Goal: Task Accomplishment & Management: Complete application form

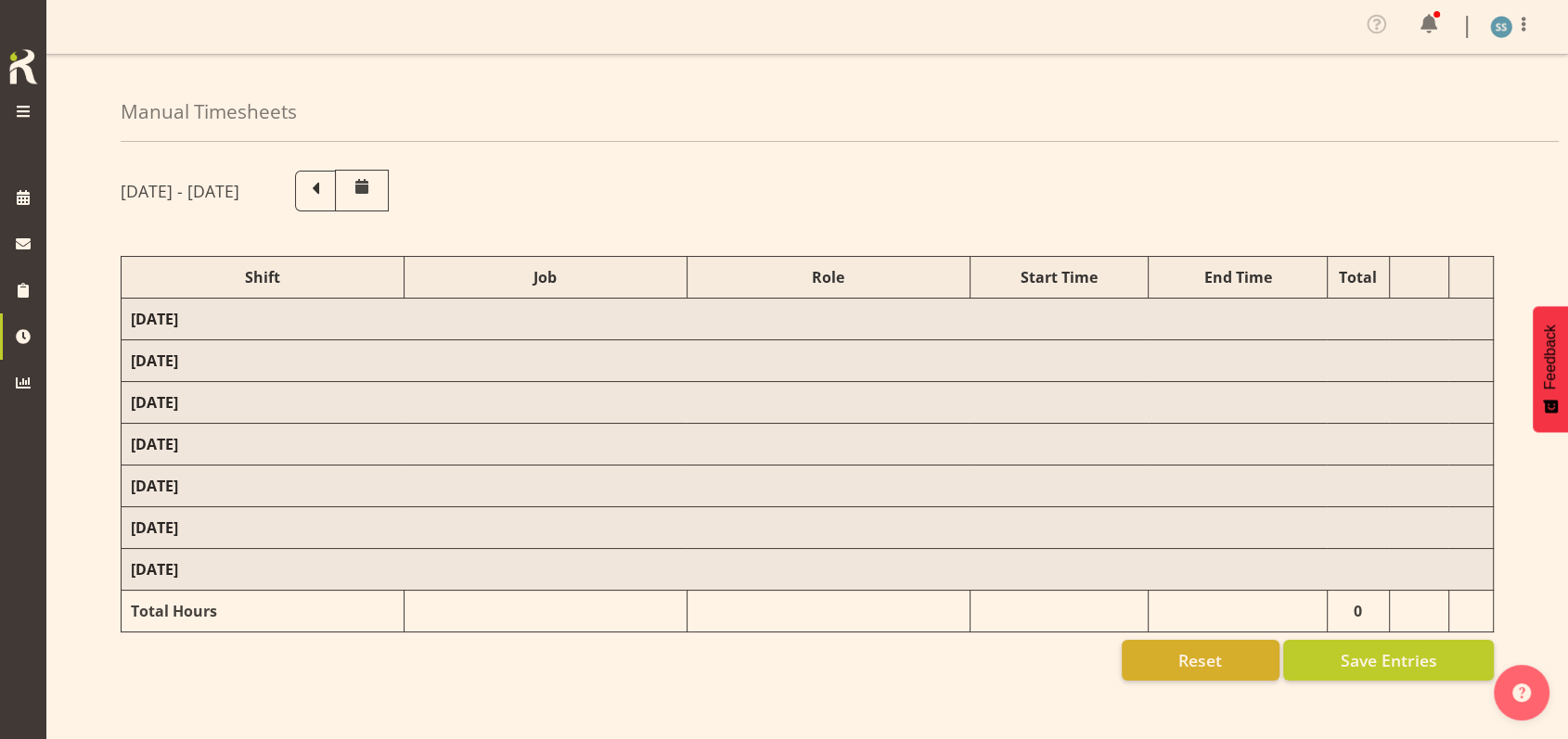
select select "26078"
select select "10549"
select select "47"
select select "26078"
select select "10549"
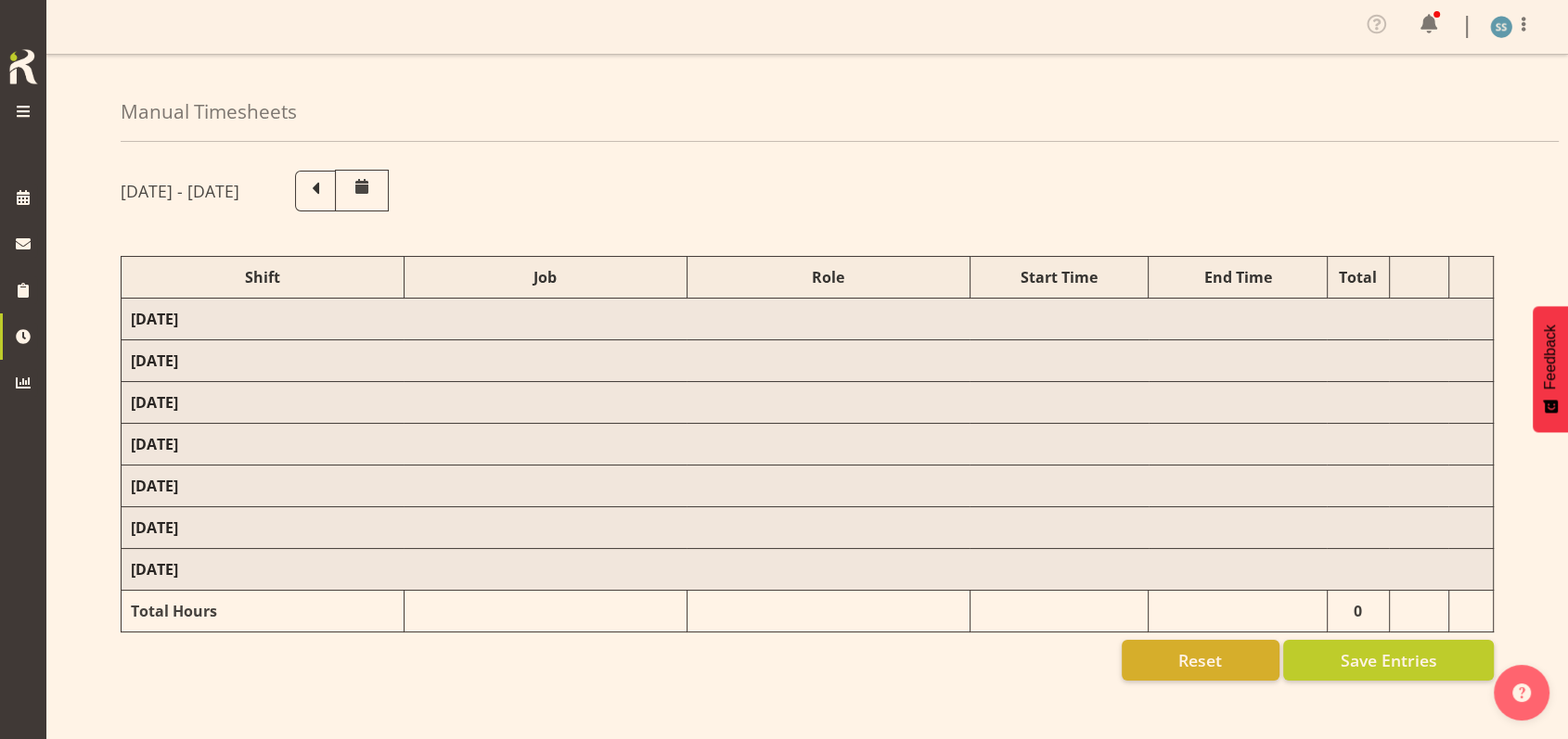
select select "47"
select select "26078"
select select "9636"
select select "47"
select select "26078"
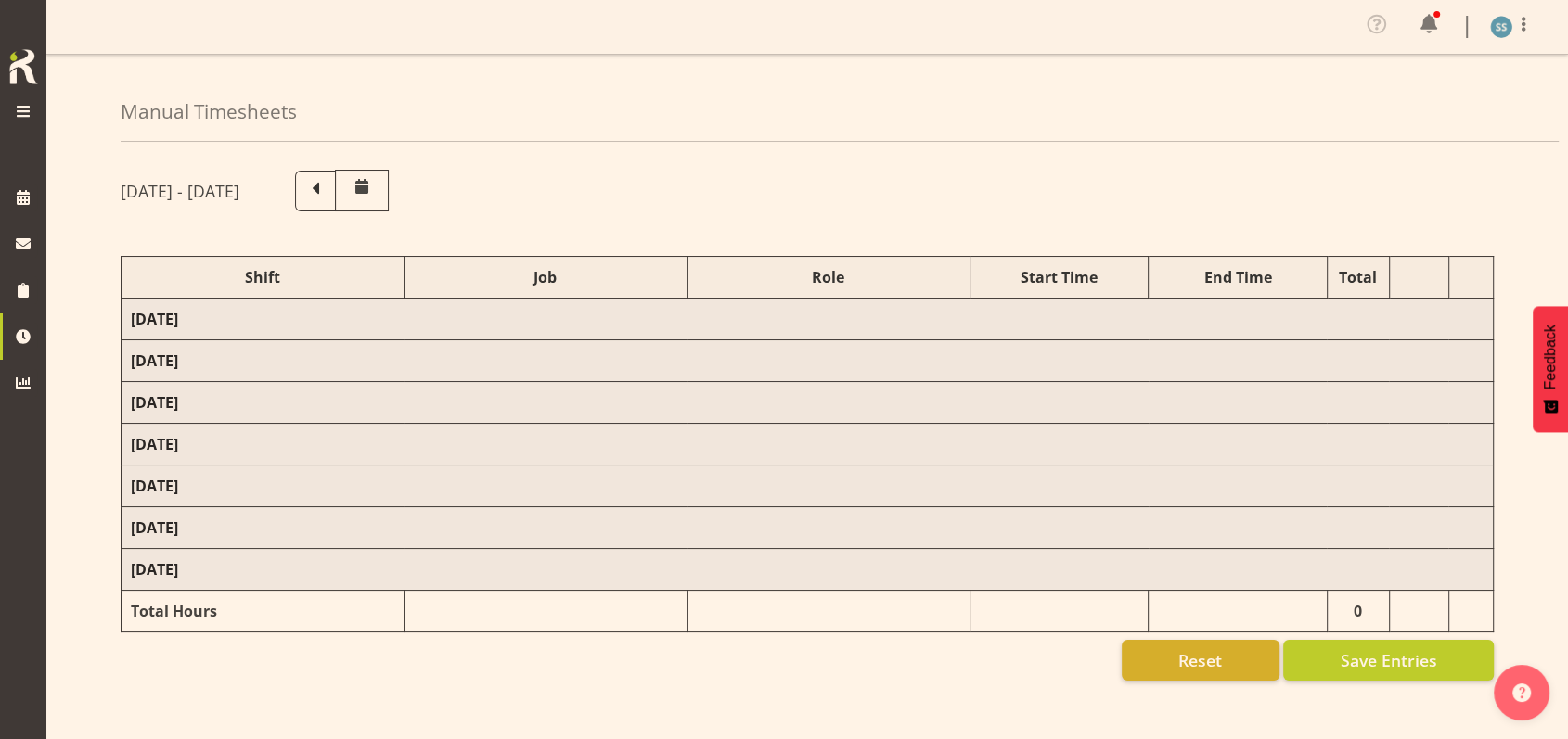
select select "10536"
select select "47"
select select "41604"
select select "10527"
select select "47"
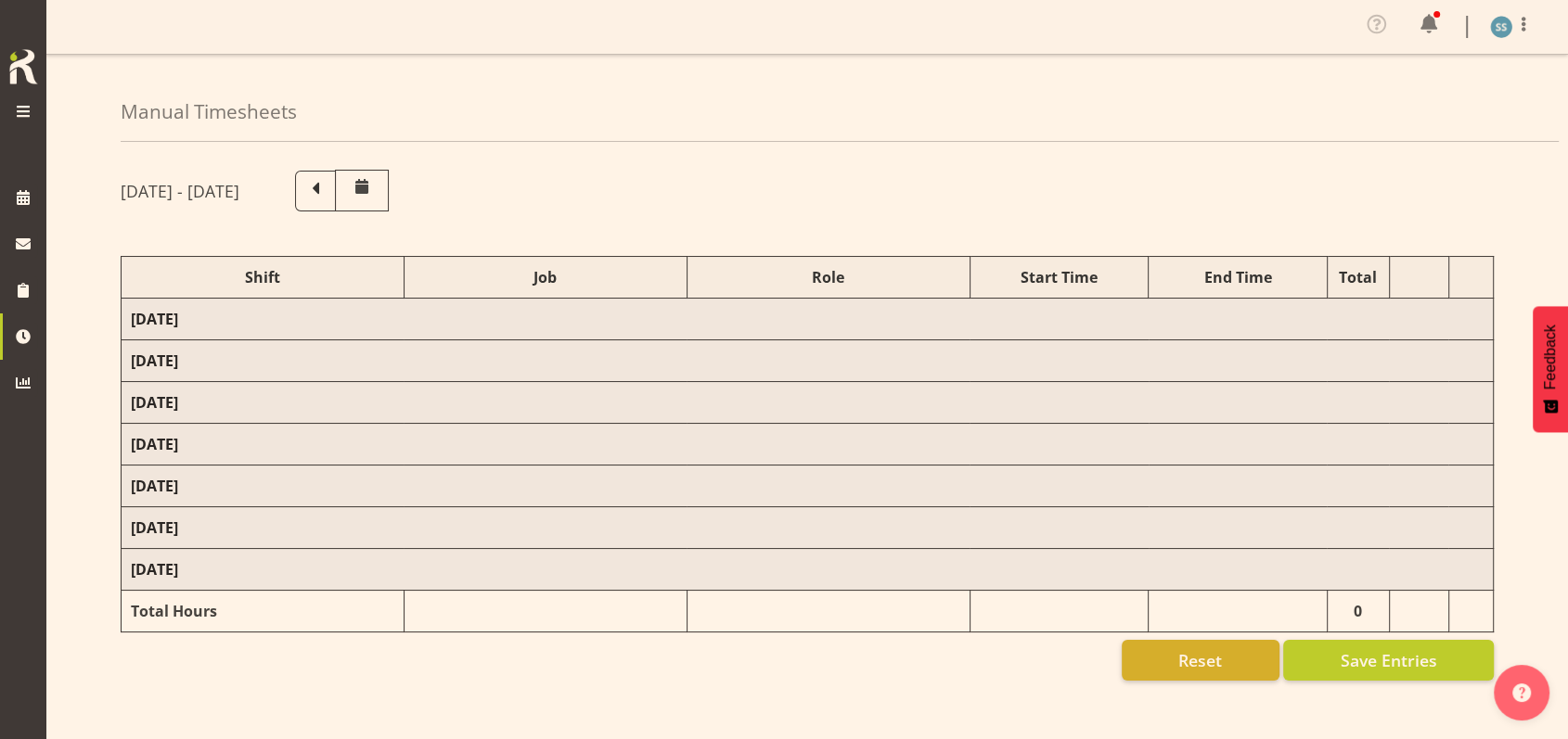
select select "56692"
select select "10499"
select select "47"
select select "26078"
select select "10549"
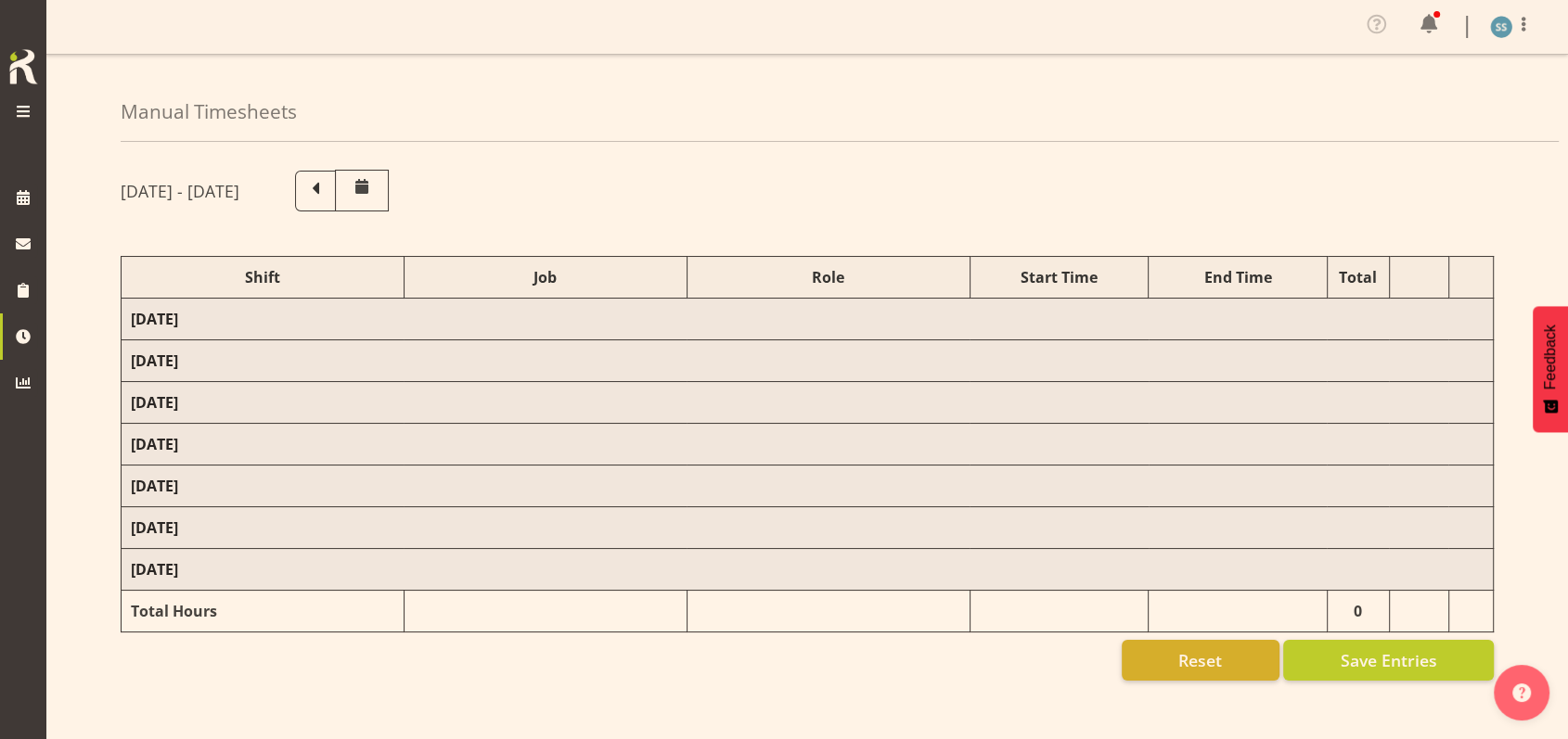
select select "47"
select select "26078"
select select "10536"
select select "47"
select select "26078"
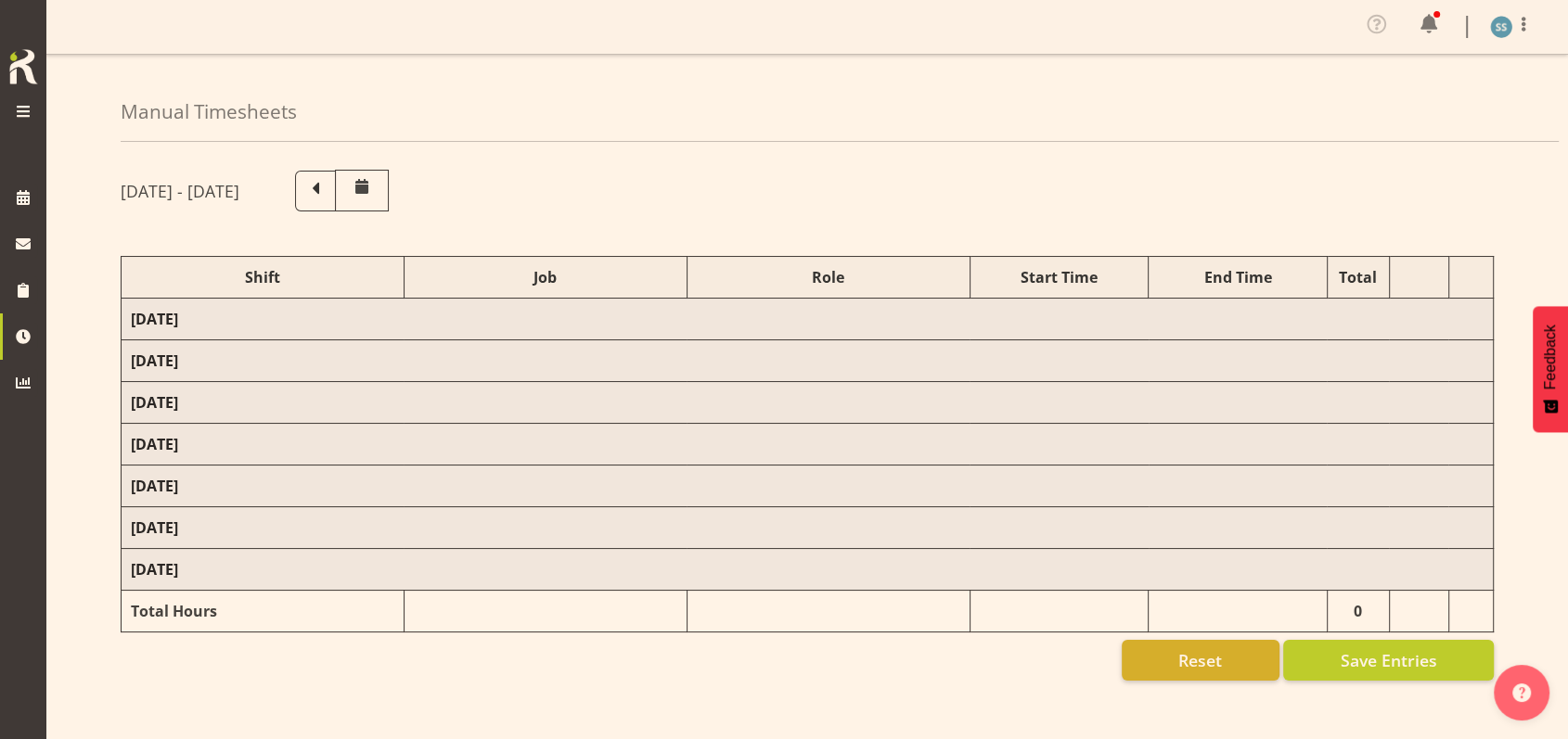
select select "10549"
select select "47"
select select "48116"
select select "10499"
select select "47"
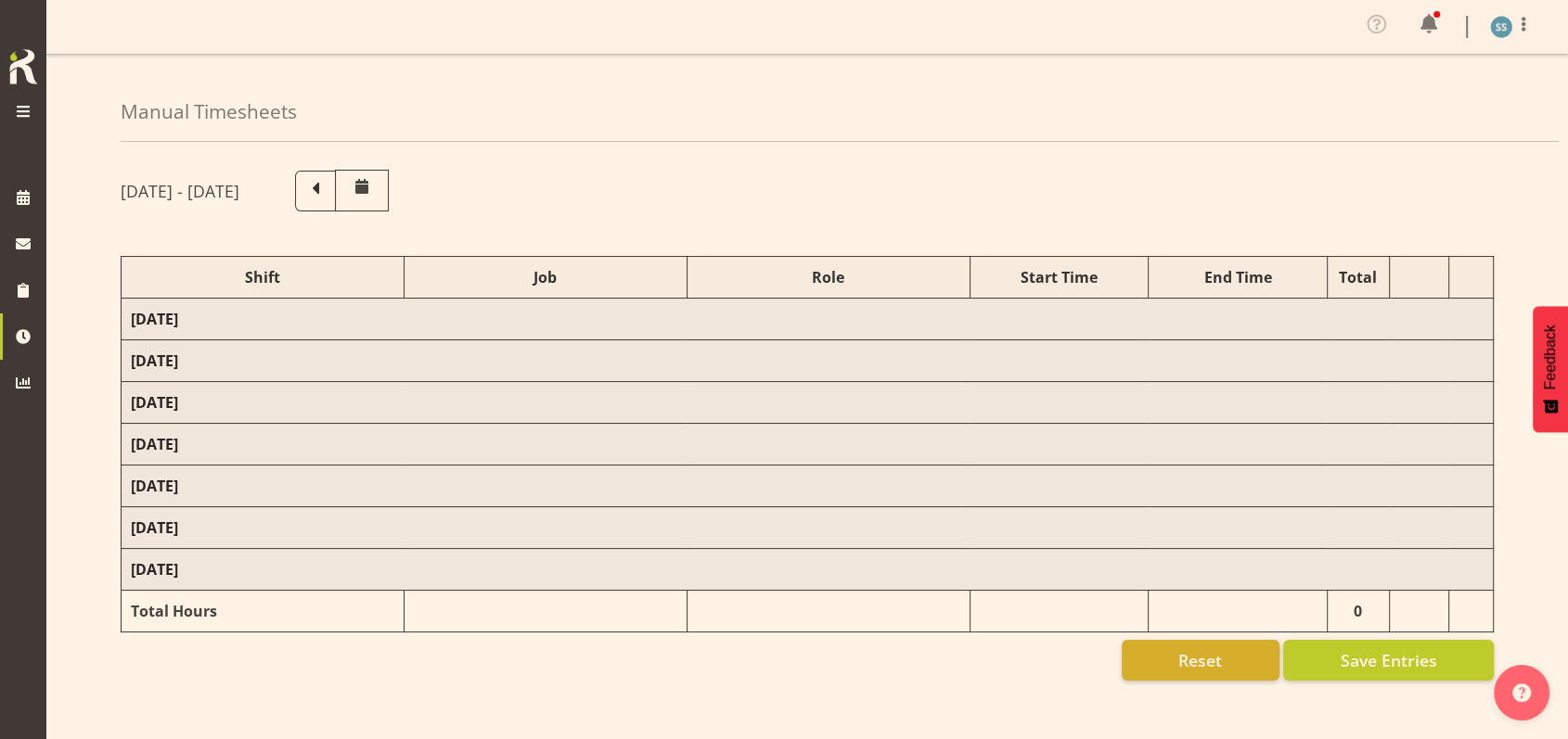
select select "26078"
select select "10549"
select select "47"
select select "26078"
select select "10576"
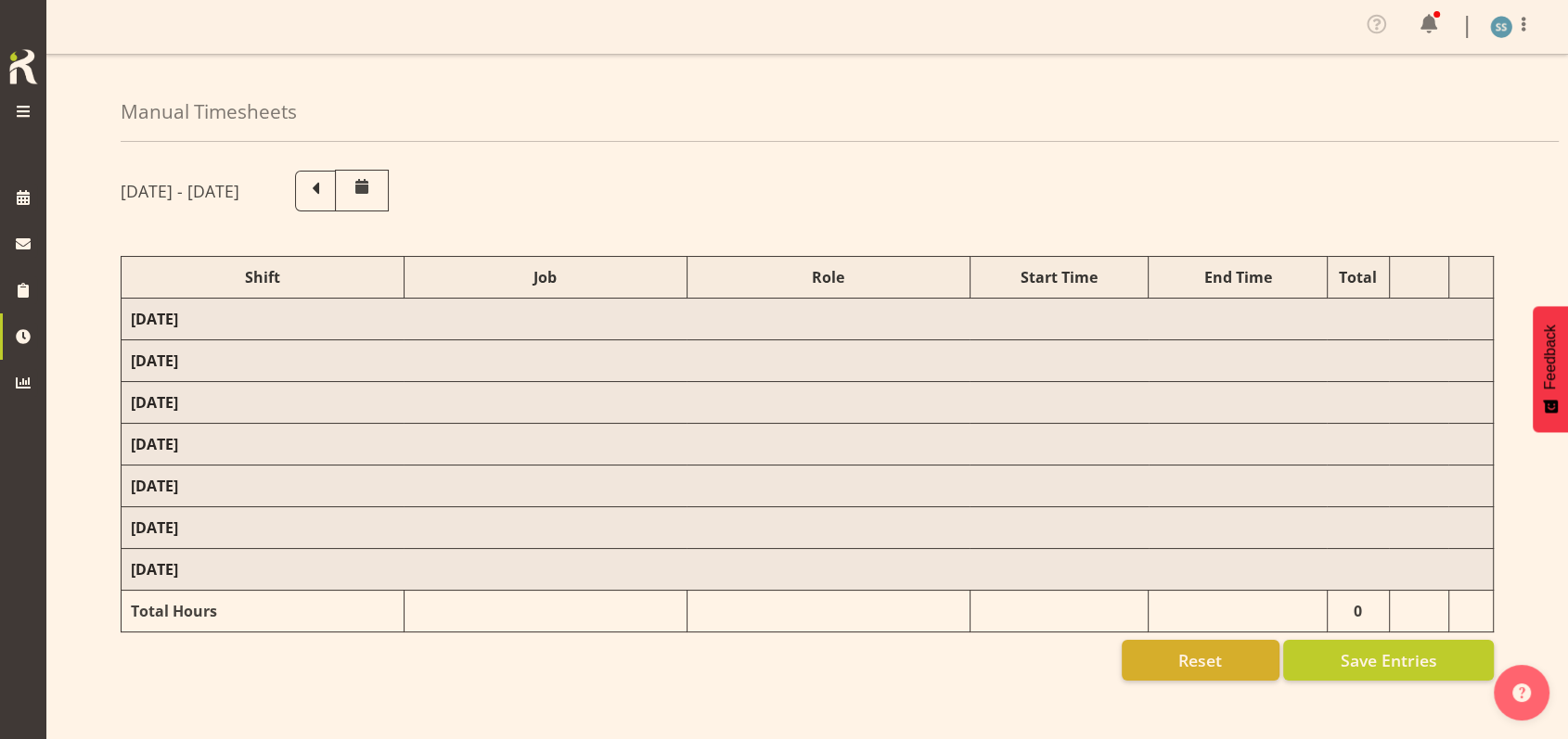
select select "1607"
select select "10549"
select select "47"
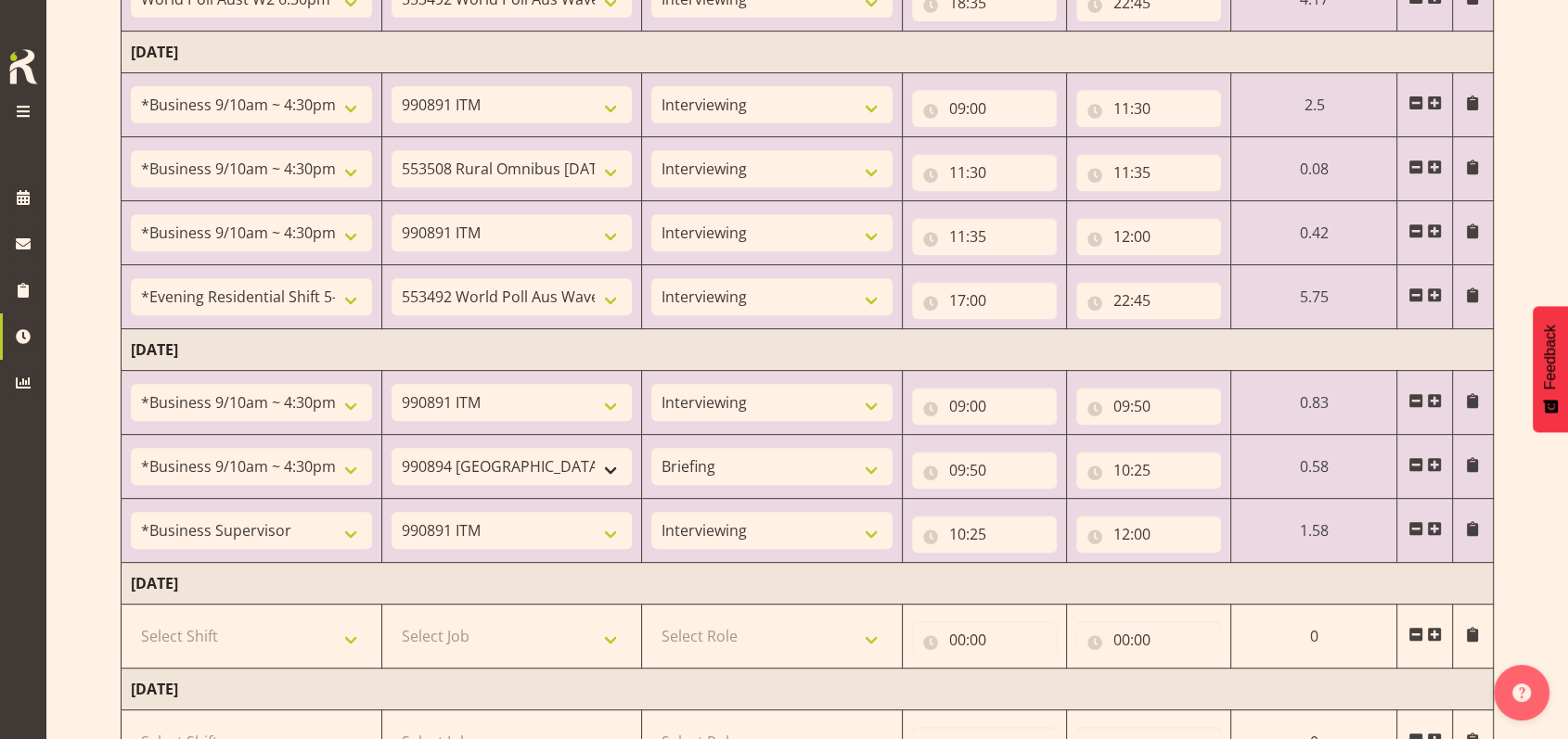
scroll to position [865, 0]
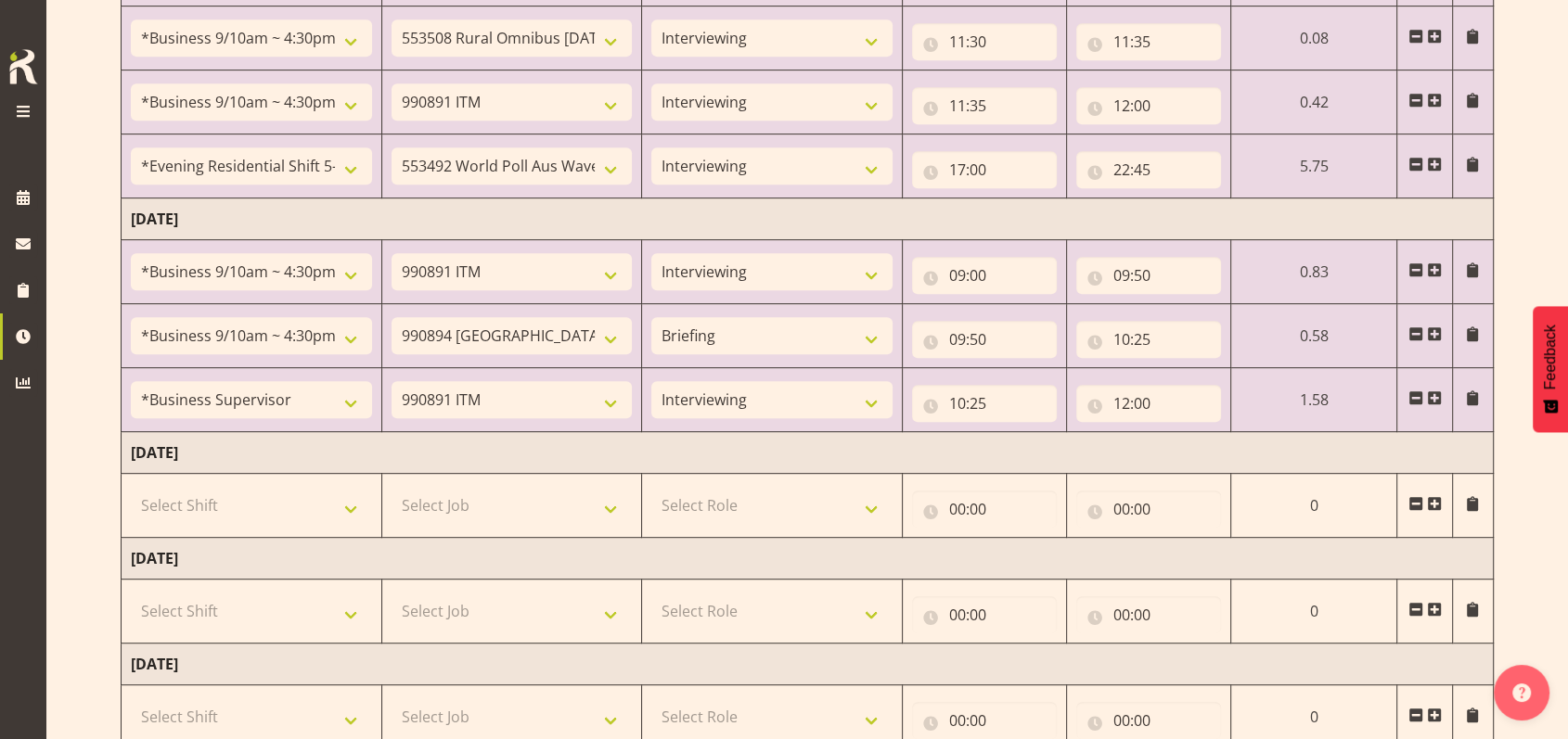
click at [1433, 394] on span at bounding box center [1435, 398] width 15 height 15
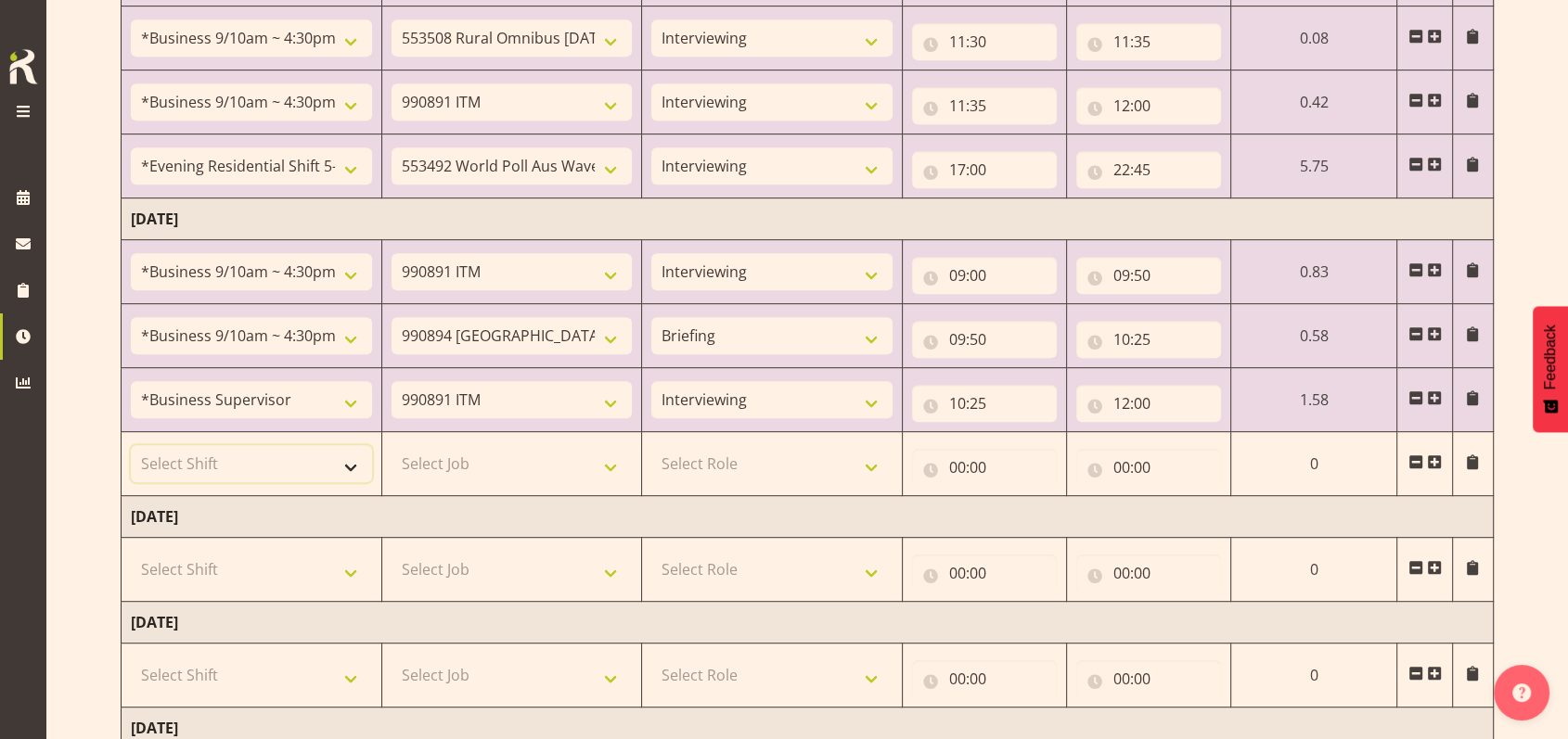
click at [354, 467] on select "Select Shift !!Weekend Residential (Roster IT Shift Label) *Business 9/10am ~ 4…" at bounding box center [252, 464] width 241 height 37
select select "48116"
click at [131, 445] on select "Select Shift !!Weekend Residential (Roster IT Shift Label) *Business 9/10am ~ 4…" at bounding box center [252, 464] width 241 height 37
click at [608, 465] on select "Select Job 550060 IF Admin 553492 World Poll Aus Wave 2 Main 2025 553493 World …" at bounding box center [512, 464] width 241 height 37
select select "10499"
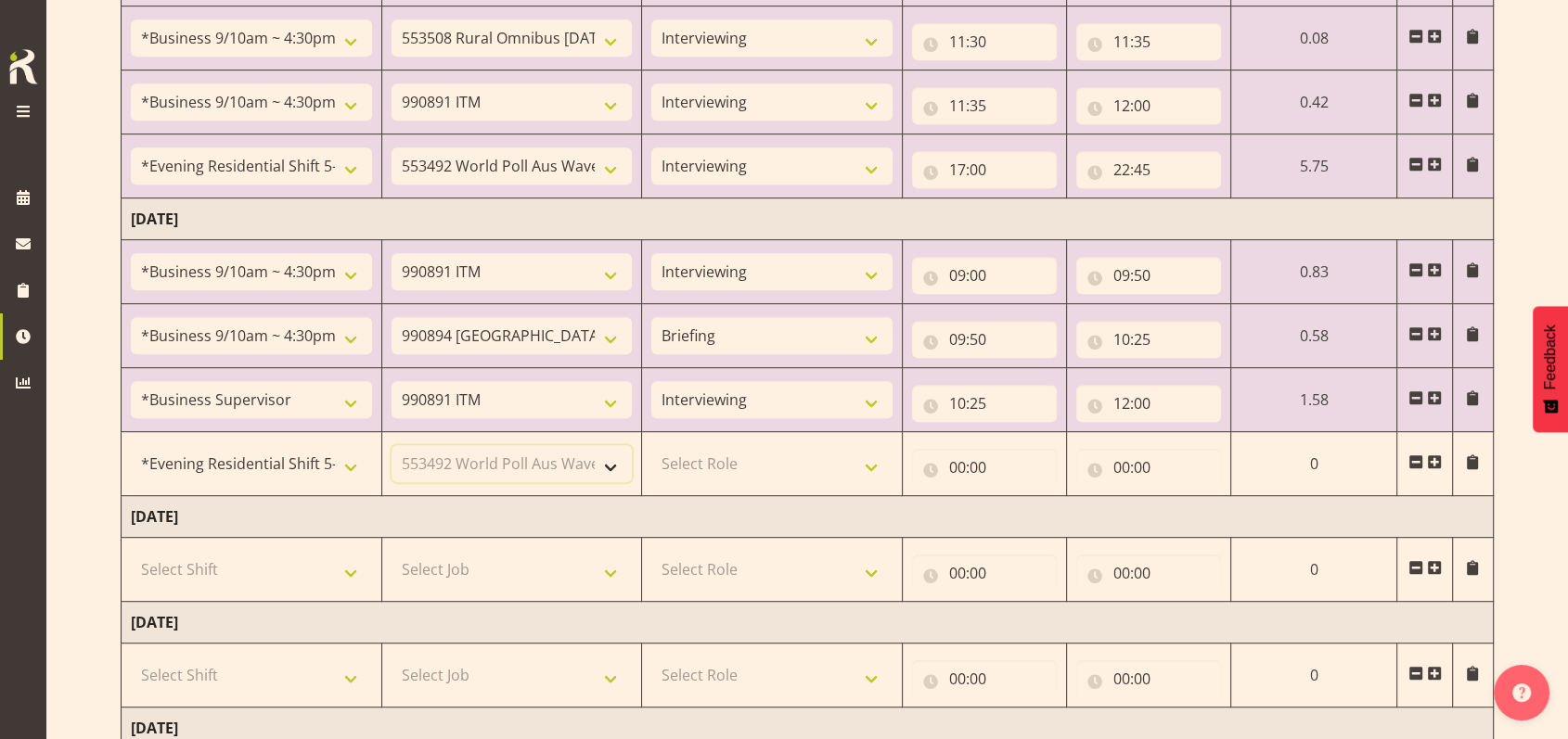
click at [392, 445] on select "Select Job 550060 IF Admin 553492 World Poll Aus Wave 2 Main 2025 553493 World …" at bounding box center [512, 464] width 241 height 37
click at [874, 470] on select "Select Role Briefing Interviewing" at bounding box center [773, 464] width 241 height 37
select select "47"
click at [652, 445] on select "Select Role Briefing Interviewing" at bounding box center [773, 464] width 241 height 37
click at [956, 456] on input "00:00" at bounding box center [985, 467] width 144 height 37
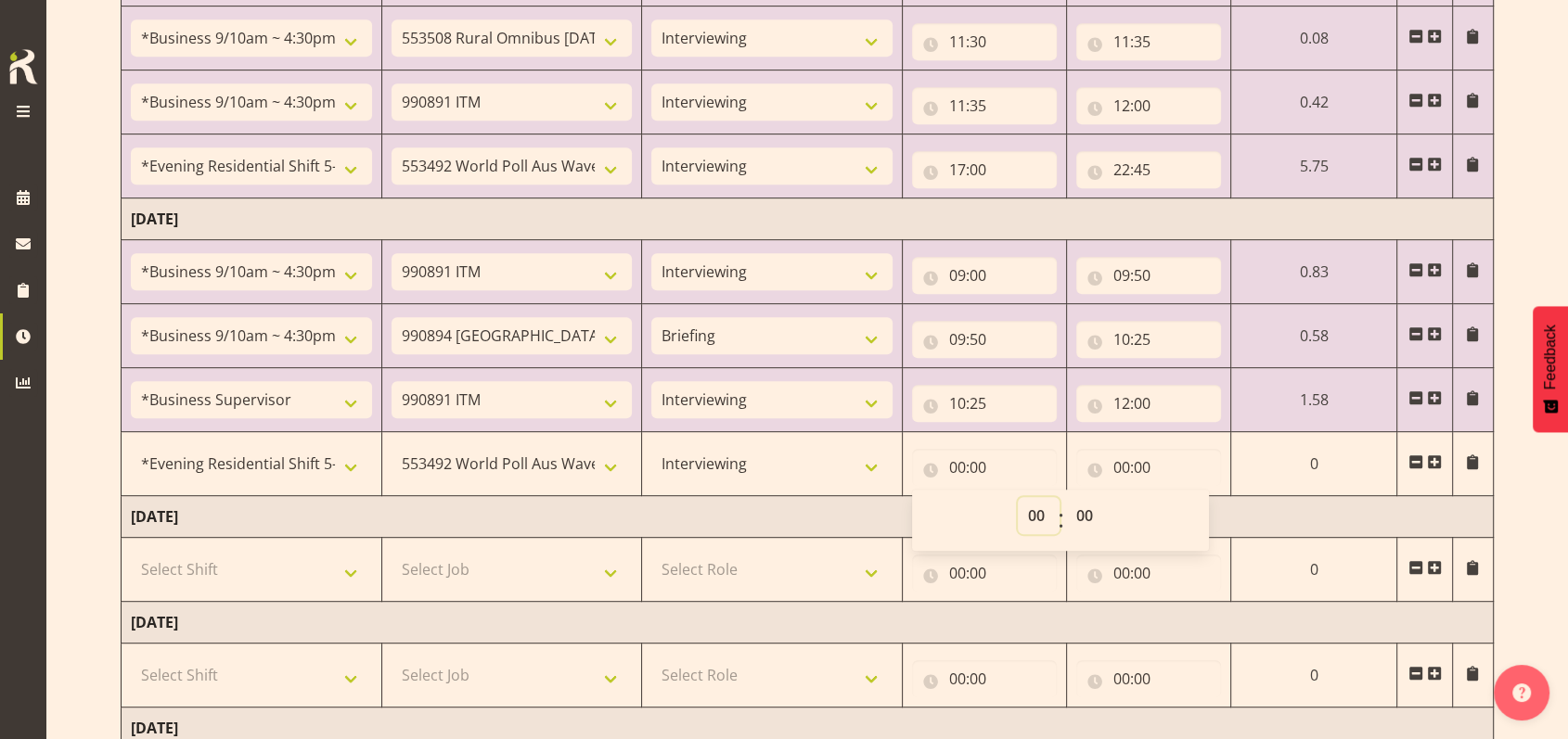
click at [1029, 511] on select "00 01 02 03 04 05 06 07 08 09 10 11 12 13 14 15 16 17 18 19 20 21 22 23" at bounding box center [1039, 515] width 42 height 37
select select "17"
click at [1018, 497] on select "00 01 02 03 04 05 06 07 08 09 10 11 12 13 14 15 16 17 18 19 20 21 22 23" at bounding box center [1039, 515] width 42 height 37
type input "17:00"
click at [1124, 469] on input "00:00" at bounding box center [1149, 467] width 144 height 37
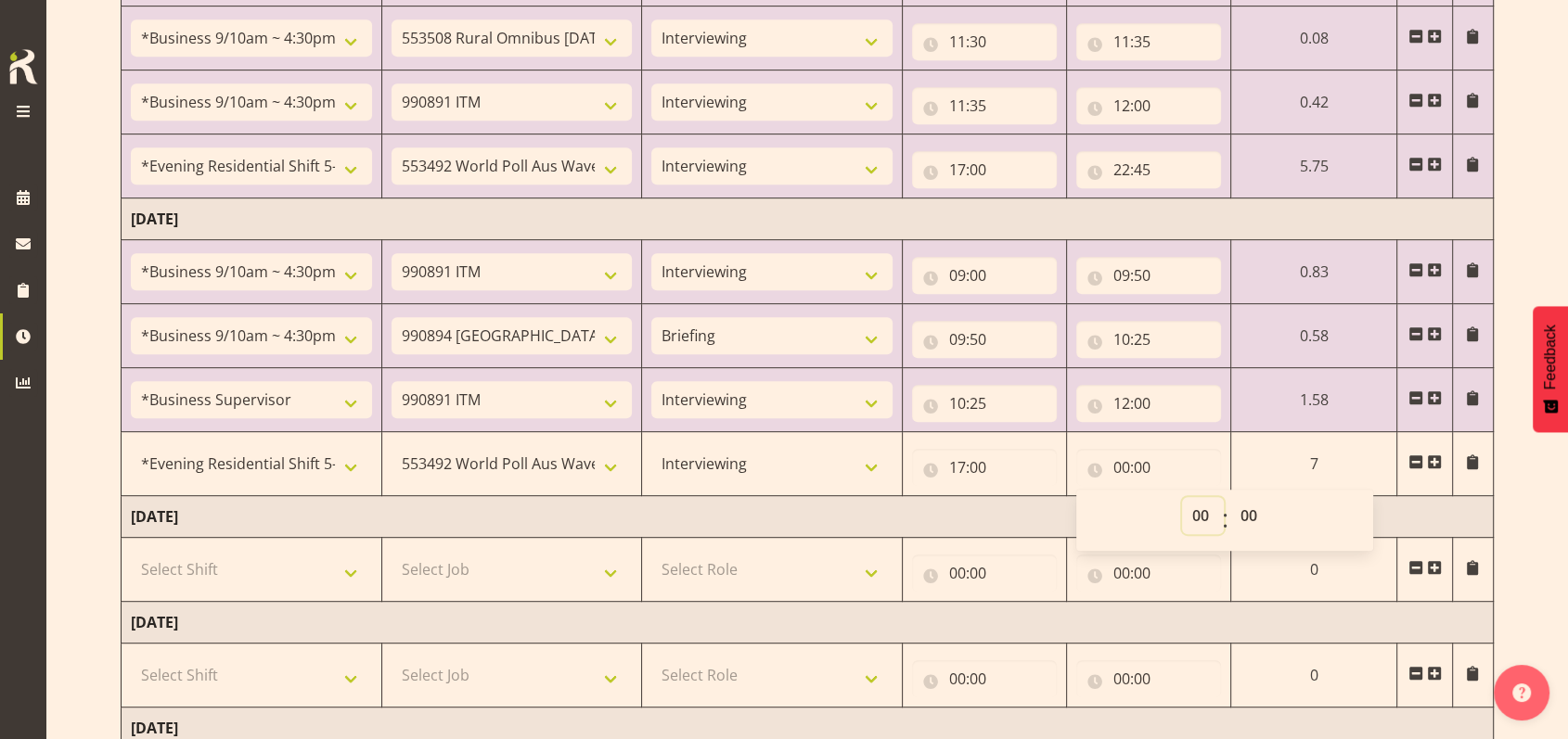
click at [1201, 509] on select "00 01 02 03 04 05 06 07 08 09 10 11 12 13 14 15 16 17 18 19 20 21 22 23" at bounding box center [1203, 515] width 42 height 37
select select "17"
click at [1182, 497] on select "00 01 02 03 04 05 06 07 08 09 10 11 12 13 14 15 16 17 18 19 20 21 22 23" at bounding box center [1203, 515] width 42 height 37
type input "17:00"
click at [1236, 512] on select "00 01 02 03 04 05 06 07 08 09 10 11 12 13 14 15 16 17 18 19 20 21 22 23 24 25 2…" at bounding box center [1252, 515] width 42 height 37
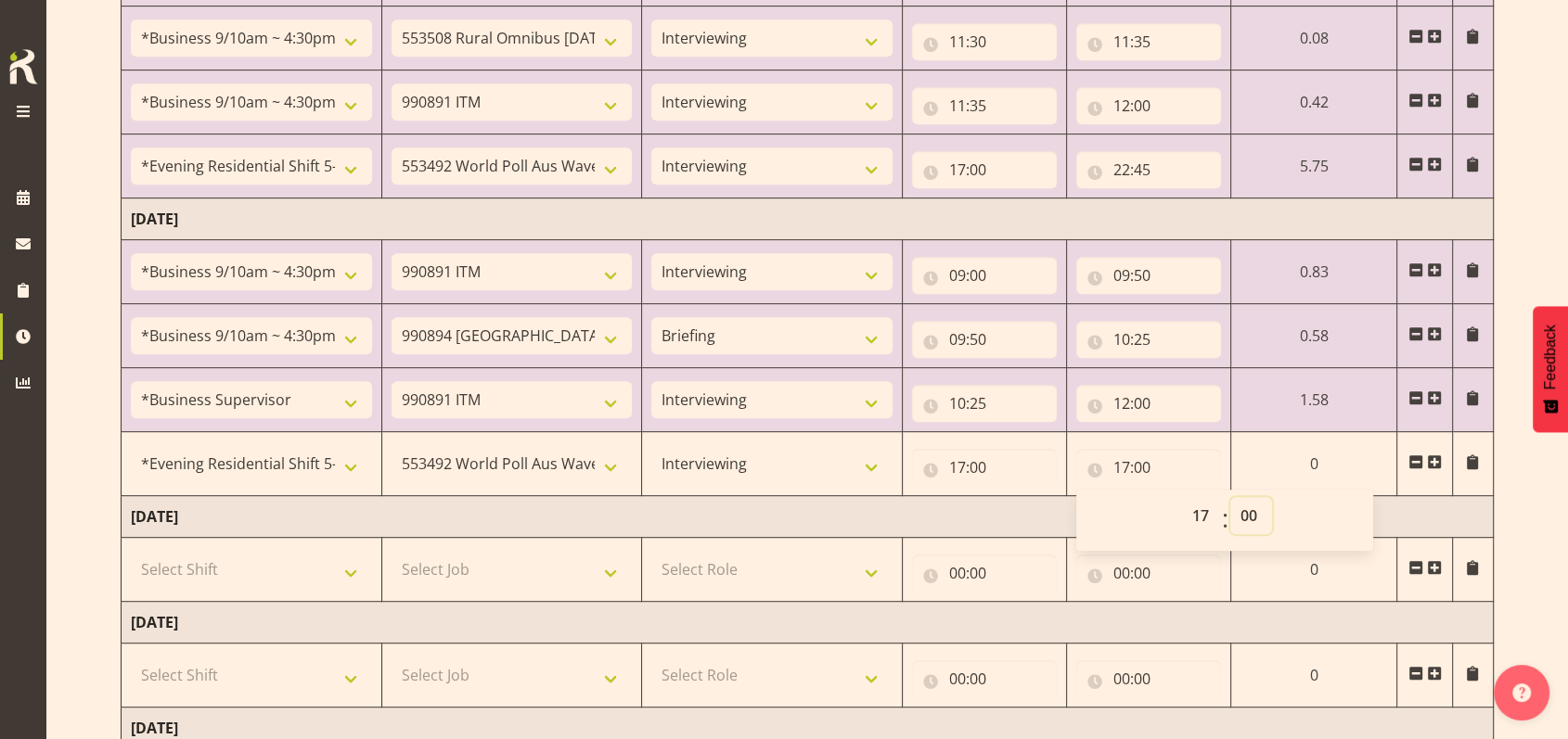
select select "30"
click at [1231, 497] on select "00 01 02 03 04 05 06 07 08 09 10 11 12 13 14 15 16 17 18 19 20 21 22 23 24 25 2…" at bounding box center [1252, 515] width 42 height 37
type input "17:30"
click at [1436, 457] on span at bounding box center [1435, 463] width 15 height 15
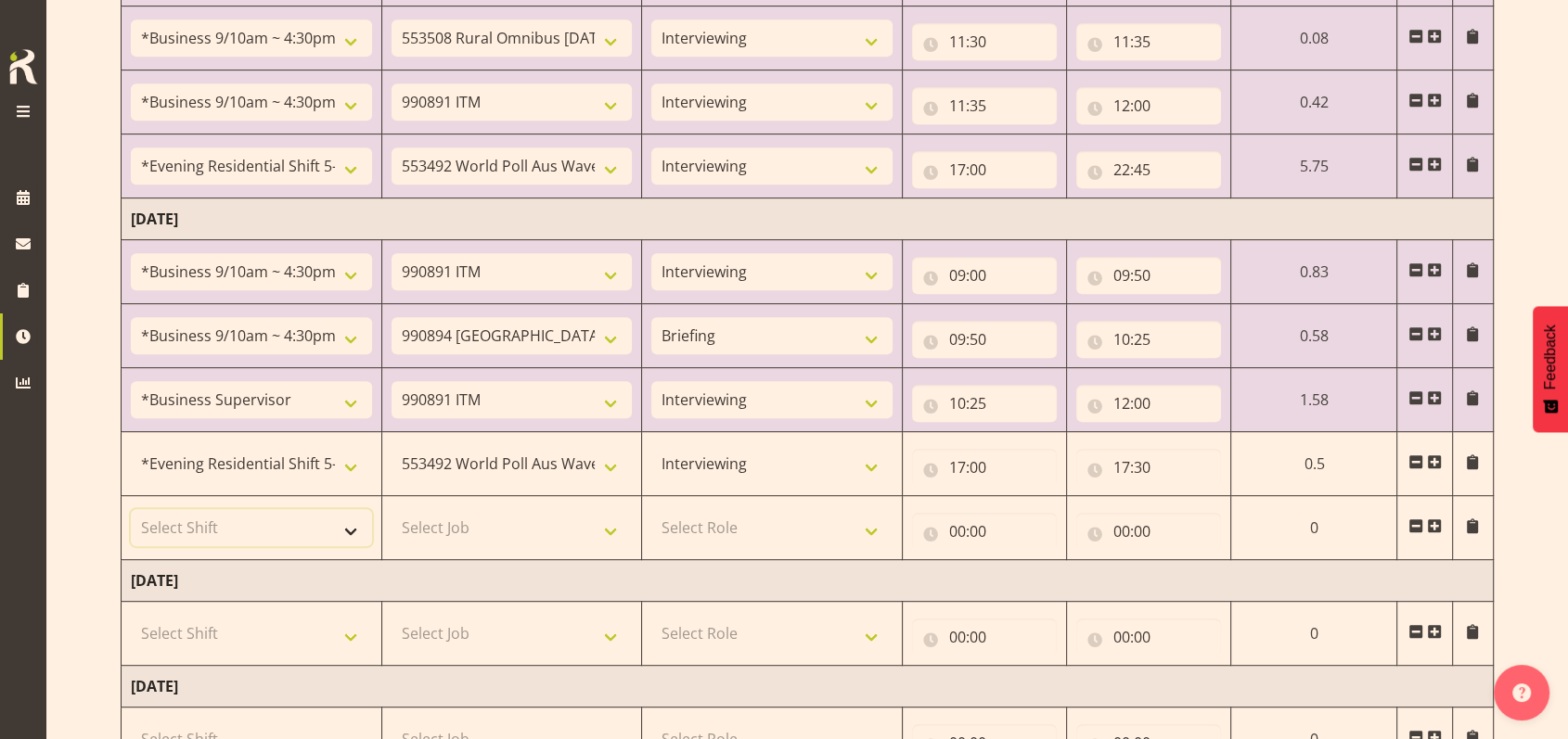
click at [353, 531] on select "Select Shift !!Weekend Residential (Roster IT Shift Label) *Business 9/10am ~ 4…" at bounding box center [252, 527] width 241 height 37
select select "48116"
click at [131, 509] on select "Select Shift !!Weekend Residential (Roster IT Shift Label) *Business 9/10am ~ 4…" at bounding box center [252, 527] width 241 height 37
click at [615, 529] on select "Select Job 550060 IF Admin 553492 World Poll Aus Wave 2 Main 2025 553493 World …" at bounding box center [512, 527] width 241 height 37
select select "10549"
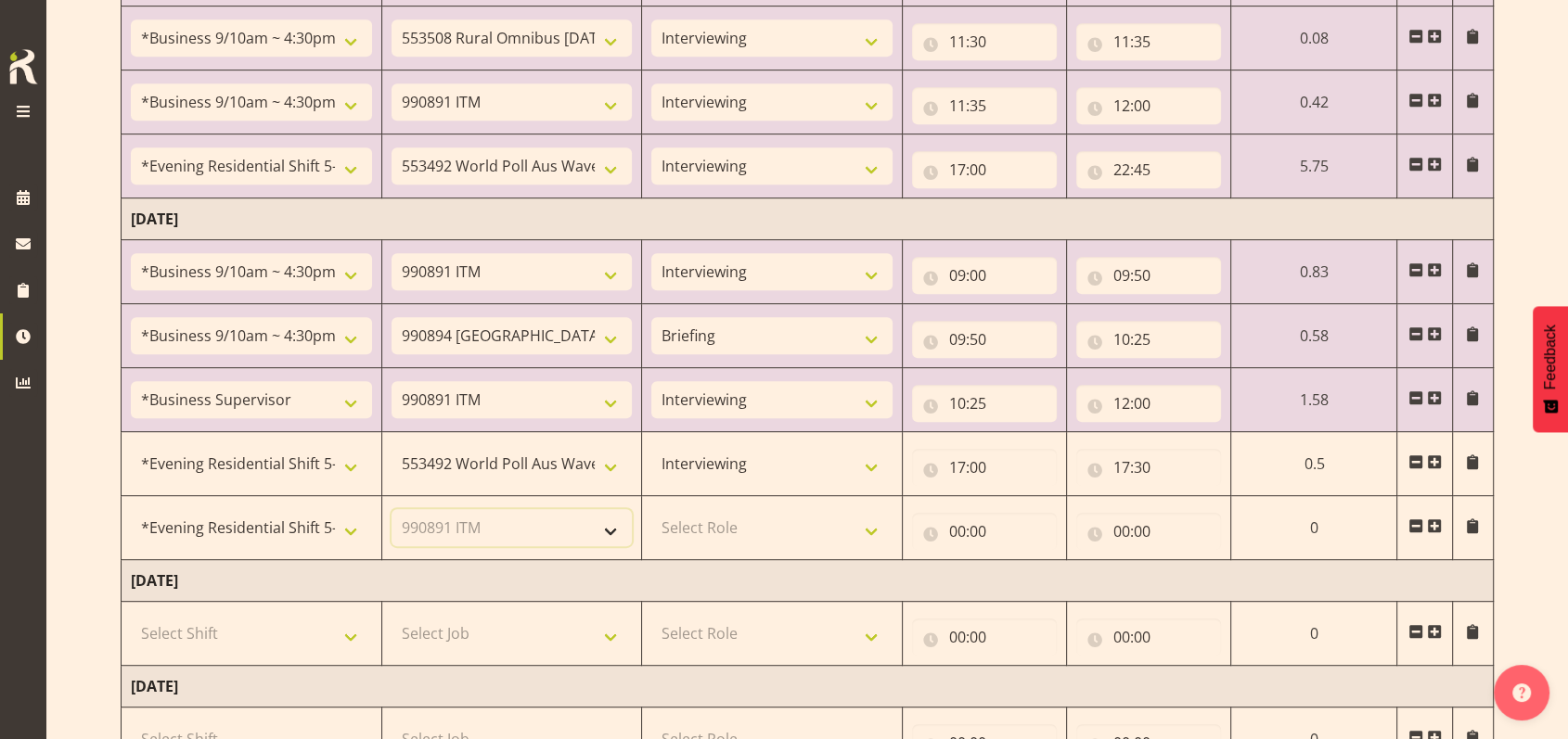
click at [392, 509] on select "Select Job 550060 IF Admin 553492 World Poll Aus Wave 2 Main 2025 553493 World …" at bounding box center [512, 527] width 241 height 37
click at [879, 521] on select "Select Role Briefing Interviewing" at bounding box center [773, 527] width 241 height 37
select select "47"
click at [652, 509] on select "Select Role Briefing Interviewing" at bounding box center [773, 527] width 241 height 37
click at [956, 524] on input "00:00" at bounding box center [985, 531] width 144 height 37
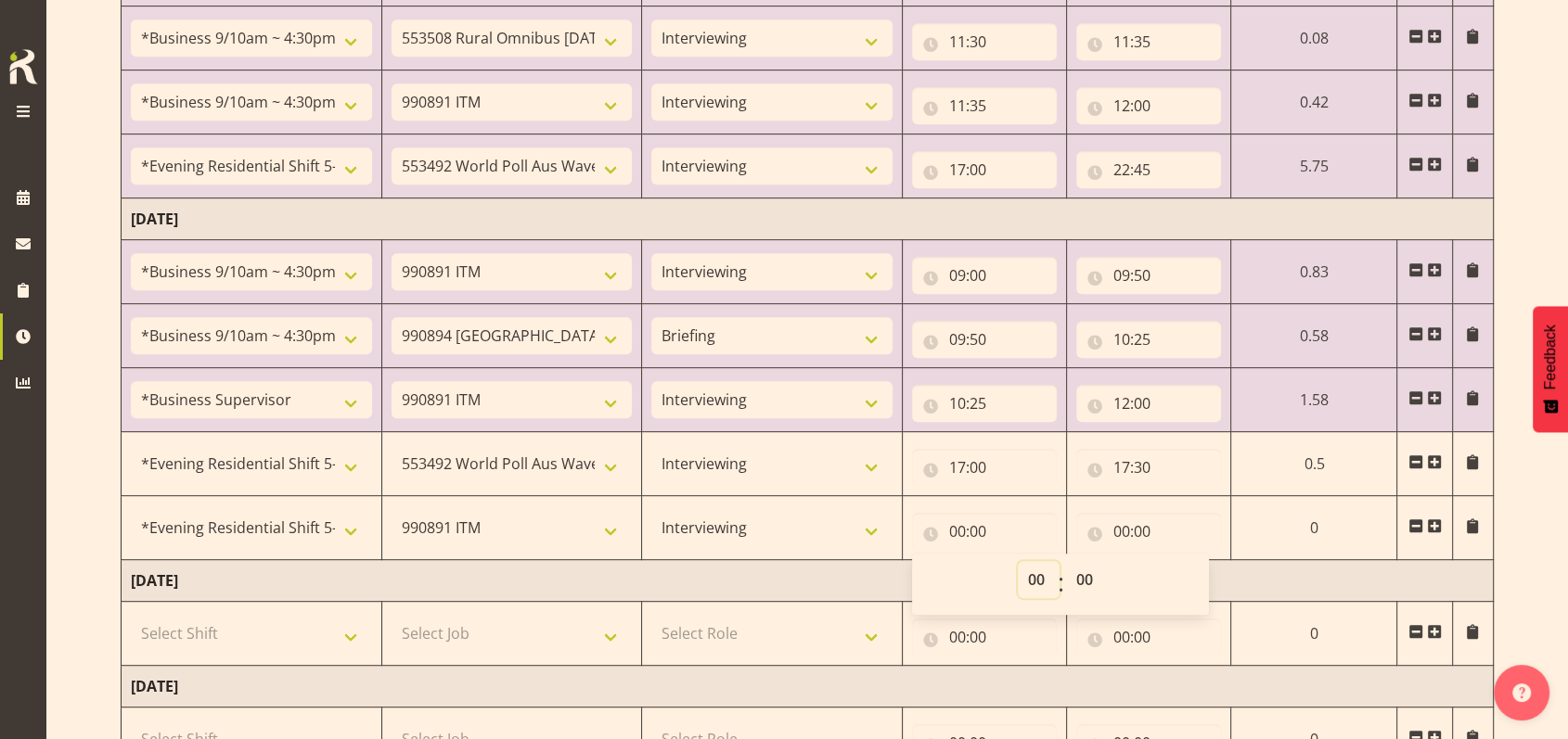
click at [1032, 575] on select "00 01 02 03 04 05 06 07 08 09 10 11 12 13 14 15 16 17 18 19 20 21 22 23" at bounding box center [1039, 579] width 42 height 37
select select "17"
click at [1018, 561] on select "00 01 02 03 04 05 06 07 08 09 10 11 12 13 14 15 16 17 18 19 20 21 22 23" at bounding box center [1039, 579] width 42 height 37
type input "17:00"
click at [1080, 581] on select "00 01 02 03 04 05 06 07 08 09 10 11 12 13 14 15 16 17 18 19 20 21 22 23 24 25 2…" at bounding box center [1087, 579] width 42 height 37
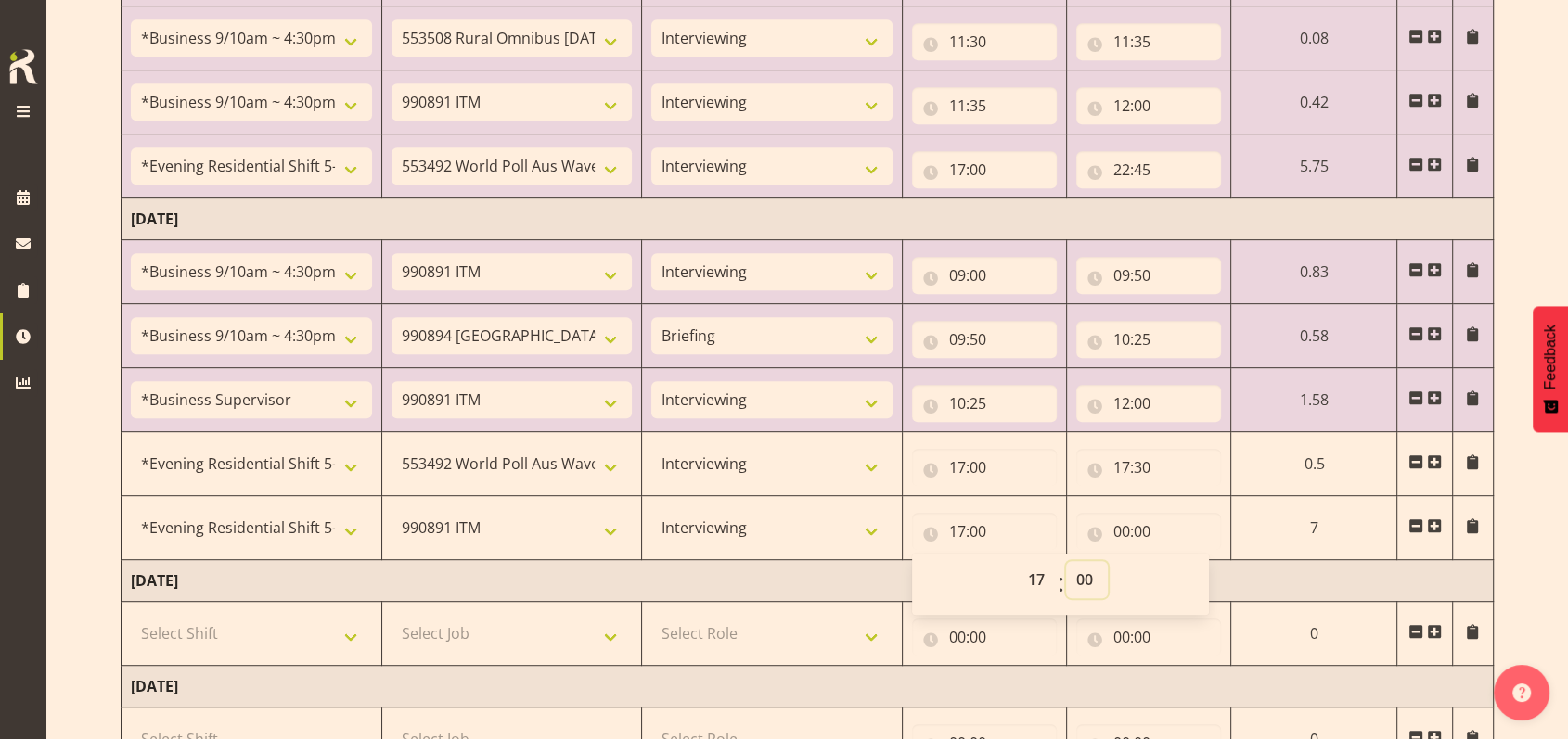
select select "55"
click at [1066, 561] on select "00 01 02 03 04 05 06 07 08 09 10 11 12 13 14 15 16 17 18 19 20 21 22 23 24 25 2…" at bounding box center [1087, 579] width 42 height 37
type input "17:55"
click at [1266, 581] on td "[DATE]" at bounding box center [808, 581] width 1372 height 42
click at [1119, 521] on input "00:00" at bounding box center [1149, 531] width 144 height 37
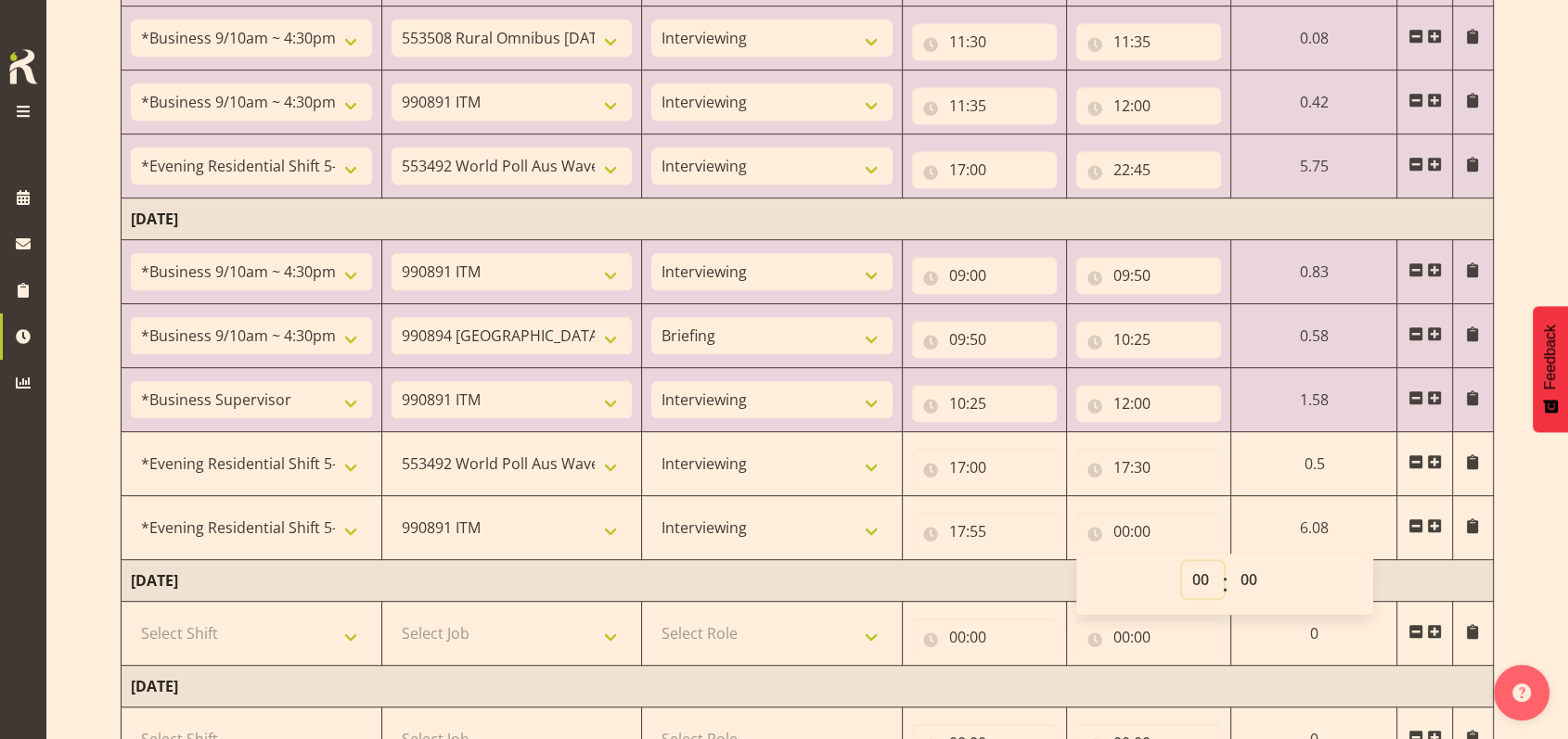
click at [1195, 572] on select "00 01 02 03 04 05 06 07 08 09 10 11 12 13 14 15 16 17 18 19 20 21 22 23" at bounding box center [1203, 579] width 42 height 37
select select "17"
click at [1182, 561] on select "00 01 02 03 04 05 06 07 08 09 10 11 12 13 14 15 16 17 18 19 20 21 22 23" at bounding box center [1203, 579] width 42 height 37
type input "17:00"
click at [1252, 571] on select "00 01 02 03 04 05 06 07 08 09 10 11 12 13 14 15 16 17 18 19 20 21 22 23 24 25 2…" at bounding box center [1252, 579] width 42 height 37
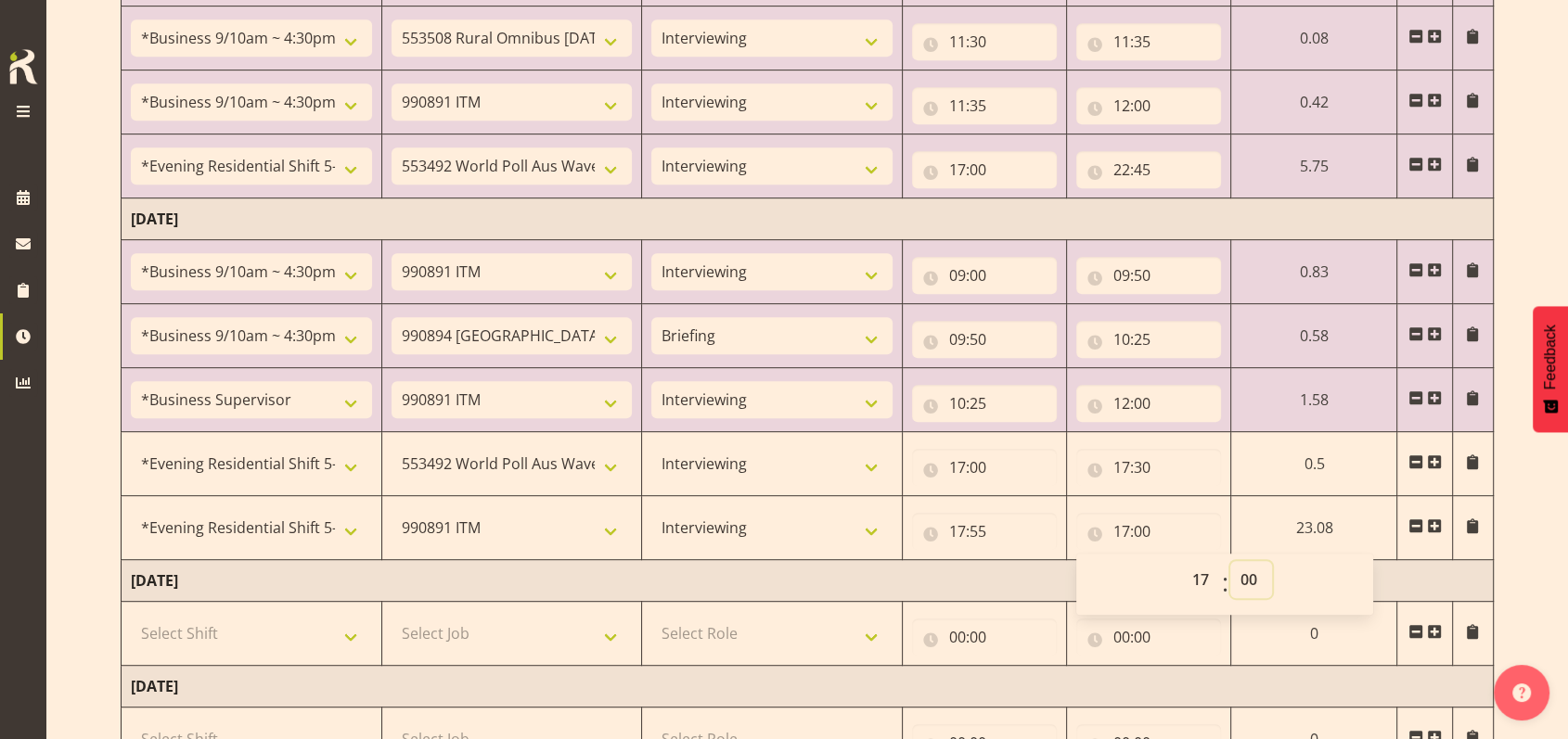
select select "55"
click at [1231, 561] on select "00 01 02 03 04 05 06 07 08 09 10 11 12 13 14 15 16 17 18 19 20 21 22 23 24 25 2…" at bounding box center [1252, 579] width 42 height 37
type input "17:55"
click at [985, 535] on input "17:55" at bounding box center [985, 531] width 144 height 37
drag, startPoint x: 1085, startPoint y: 582, endPoint x: 1085, endPoint y: 567, distance: 15.0
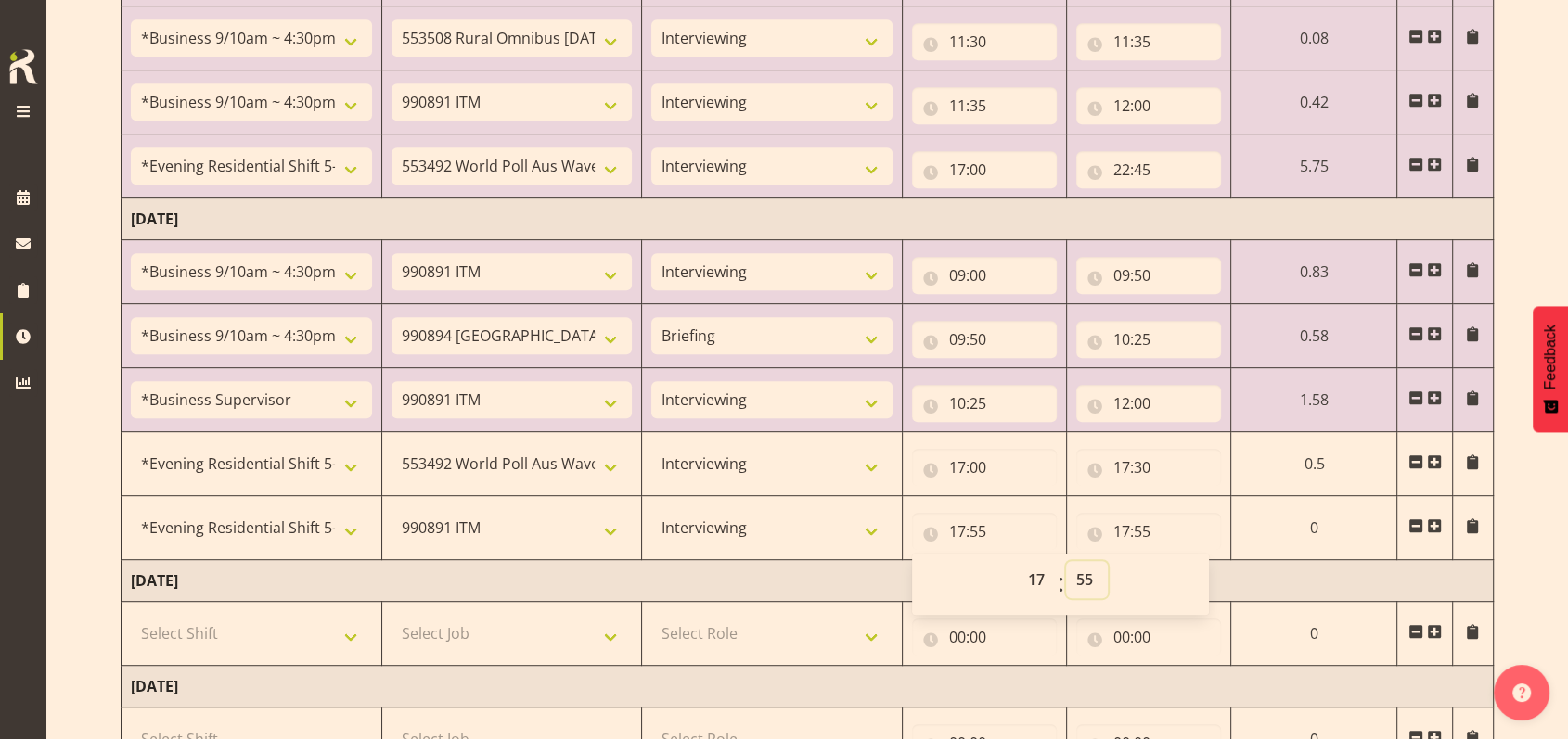
click at [1085, 582] on select "00 01 02 03 04 05 06 07 08 09 10 11 12 13 14 15 16 17 18 19 20 21 22 23 24 25 2…" at bounding box center [1087, 579] width 42 height 37
select select "30"
click at [1108, 561] on select "00 01 02 03 04 05 06 07 08 09 10 11 12 13 14 15 16 17 18 19 20 21 22 23 24 25 2…" at bounding box center [1087, 579] width 42 height 37
type input "17:30"
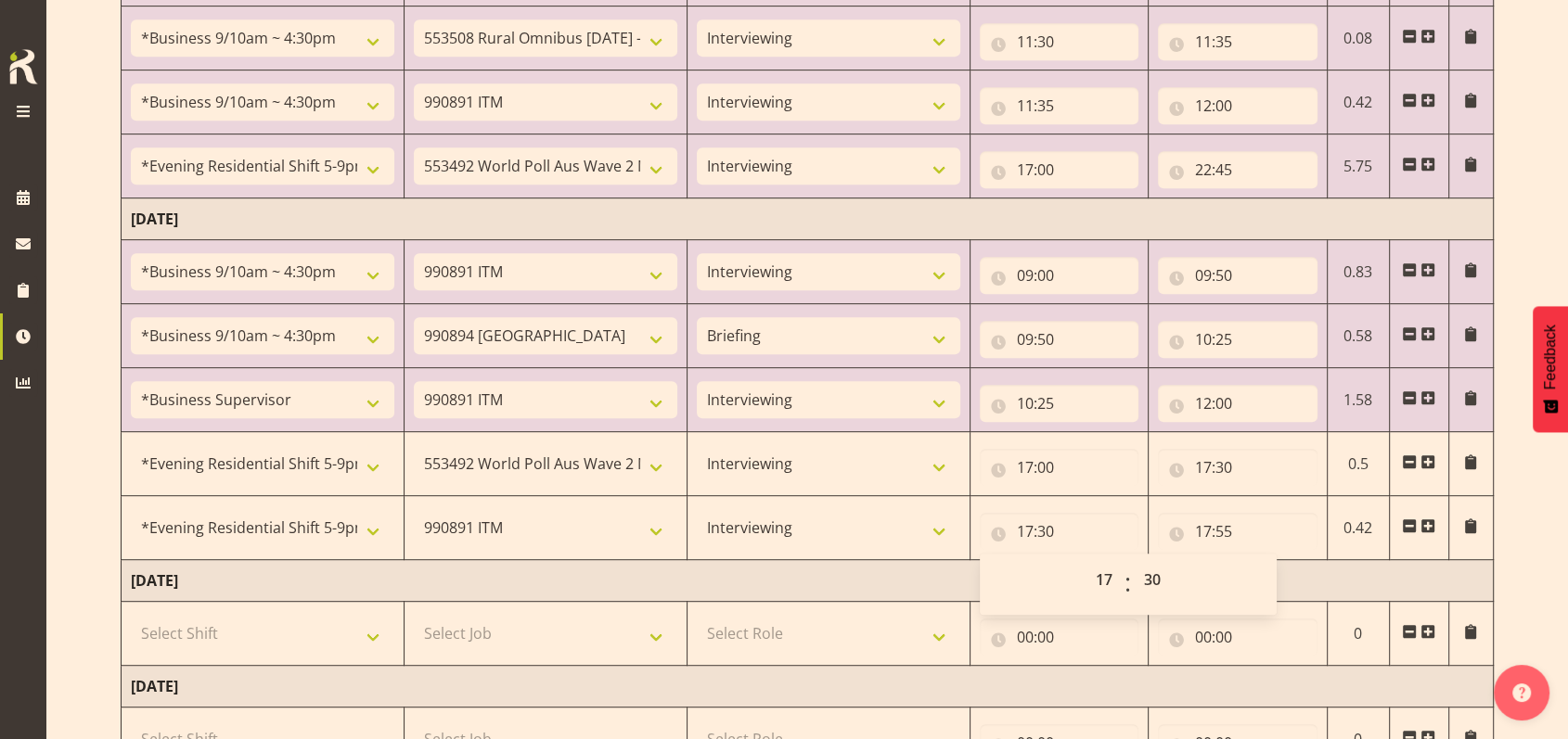
click at [932, 570] on td "[DATE]" at bounding box center [808, 581] width 1372 height 42
click at [1433, 527] on span at bounding box center [1428, 526] width 15 height 15
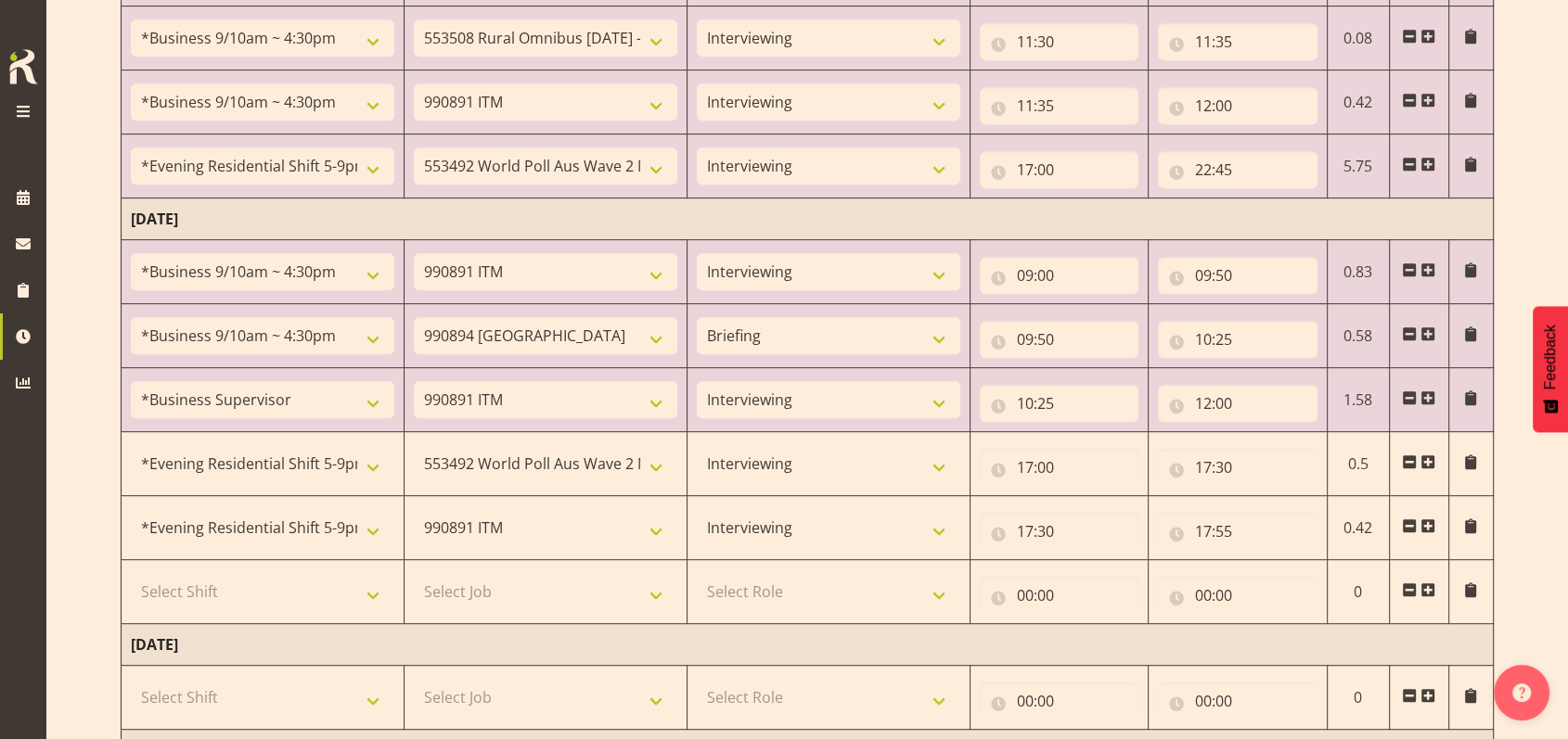
scroll to position [989, 0]
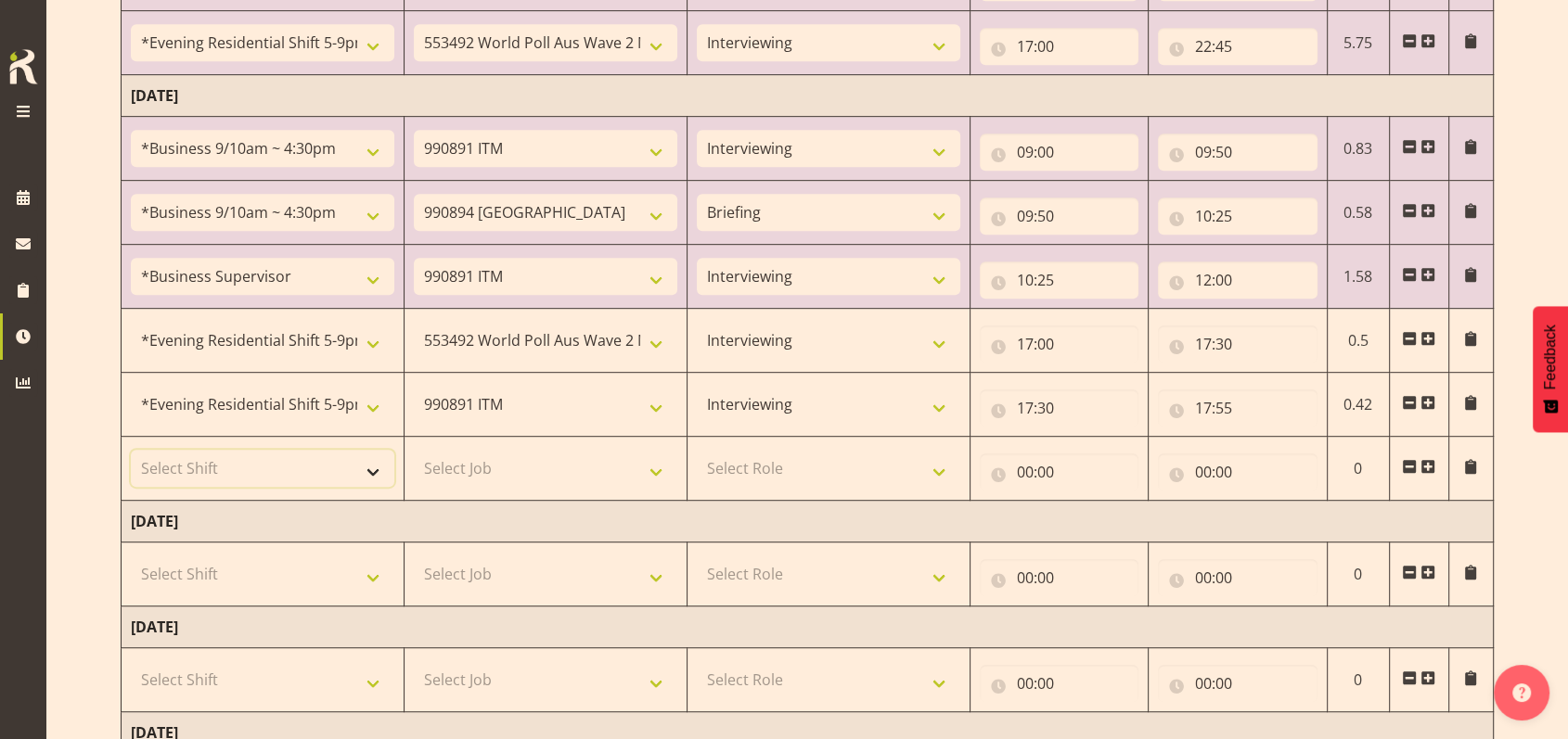
click at [376, 466] on select "Select Shift !!Weekend Residential (Roster IT Shift Label) *Business 9/10am ~ 4…" at bounding box center [262, 468] width 263 height 37
select select "48116"
click at [131, 450] on select "Select Shift !!Weekend Residential (Roster IT Shift Label) *Business 9/10am ~ 4…" at bounding box center [262, 468] width 263 height 37
click at [663, 463] on select "Select Job 550060 IF Admin 553492 World Poll Aus Wave 2 Main 2025 553493 World …" at bounding box center [545, 468] width 263 height 37
select select "10499"
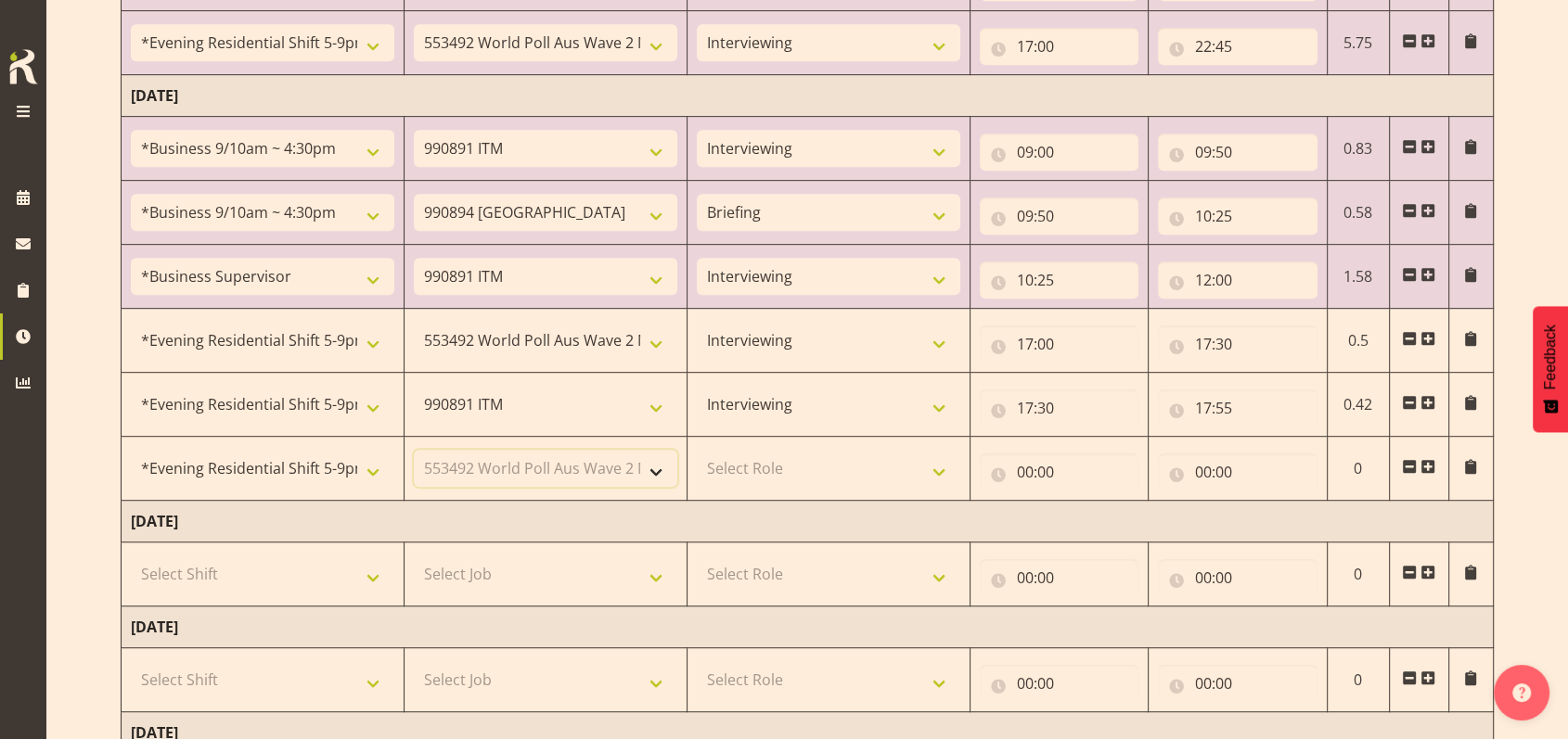
click at [414, 450] on select "Select Job 550060 IF Admin 553492 World Poll Aus Wave 2 Main 2025 553493 World …" at bounding box center [545, 468] width 263 height 37
click at [936, 468] on select "Select Role Briefing Interviewing" at bounding box center [828, 468] width 263 height 37
select select "47"
click at [697, 450] on select "Select Role Briefing Interviewing" at bounding box center [828, 468] width 263 height 37
click at [1024, 466] on input "00:00" at bounding box center [1060, 472] width 160 height 37
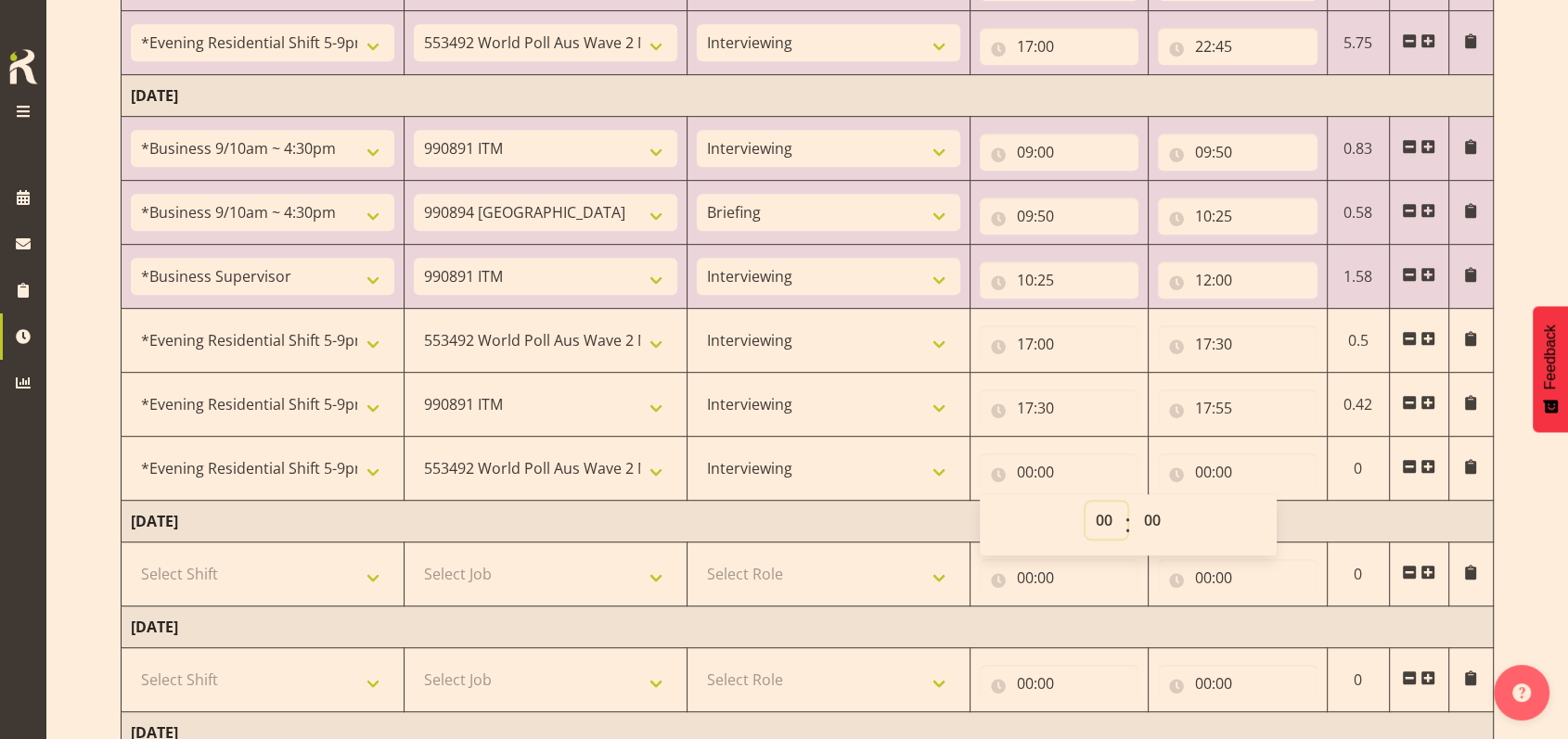
click at [1099, 514] on select "00 01 02 03 04 05 06 07 08 09 10 11 12 13 14 15 16 17 18 19 20 21 22 23" at bounding box center [1107, 520] width 42 height 37
select select "17"
click at [1086, 502] on select "00 01 02 03 04 05 06 07 08 09 10 11 12 13 14 15 16 17 18 19 20 21 22 23" at bounding box center [1107, 520] width 42 height 37
type input "17:00"
click at [1145, 509] on select "00 01 02 03 04 05 06 07 08 09 10 11 12 13 14 15 16 17 18 19 20 21 22 23 24 25 2…" at bounding box center [1155, 520] width 42 height 37
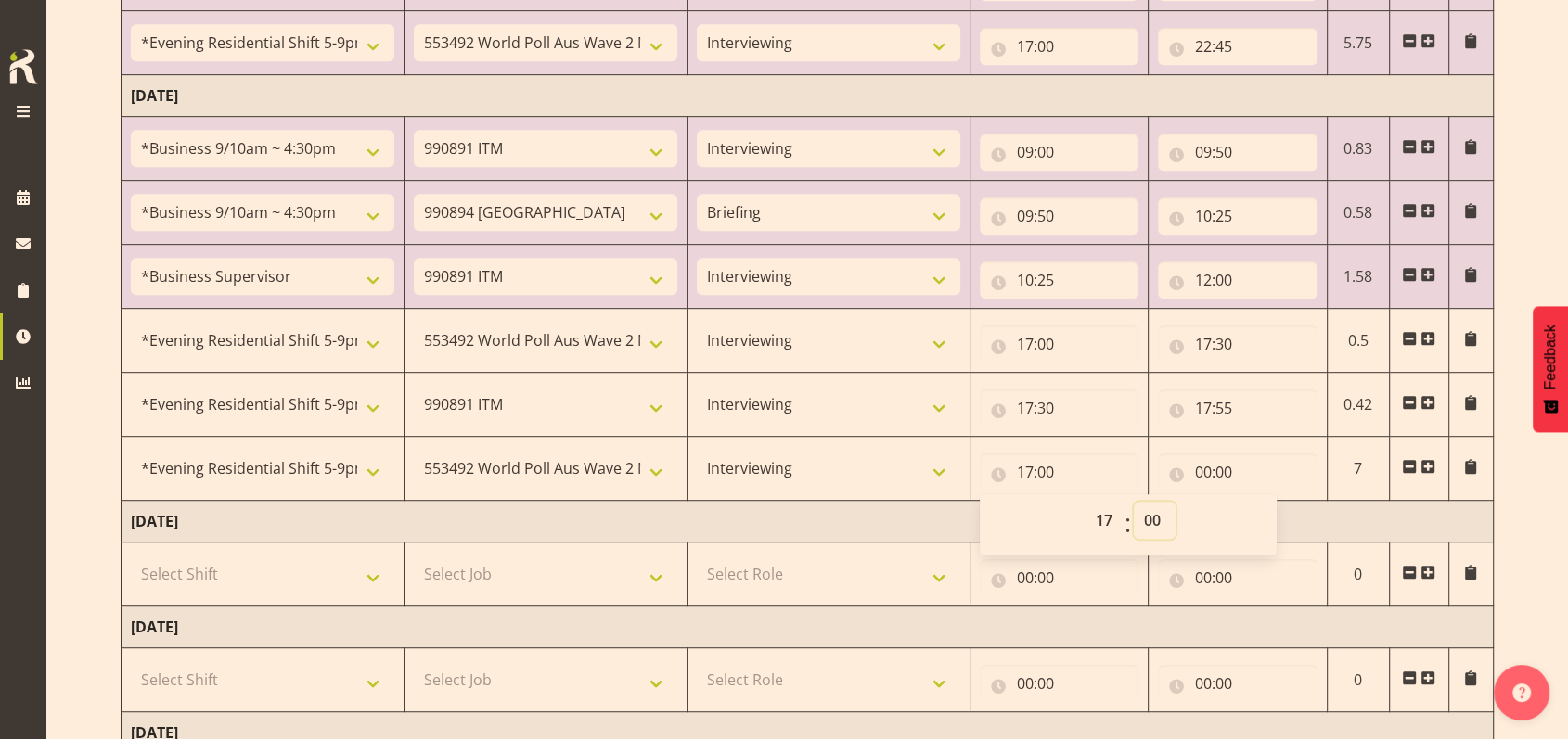
select select "55"
click at [1134, 502] on select "00 01 02 03 04 05 06 07 08 09 10 11 12 13 14 15 16 17 18 19 20 21 22 23 24 25 2…" at bounding box center [1155, 520] width 42 height 37
type input "17:55"
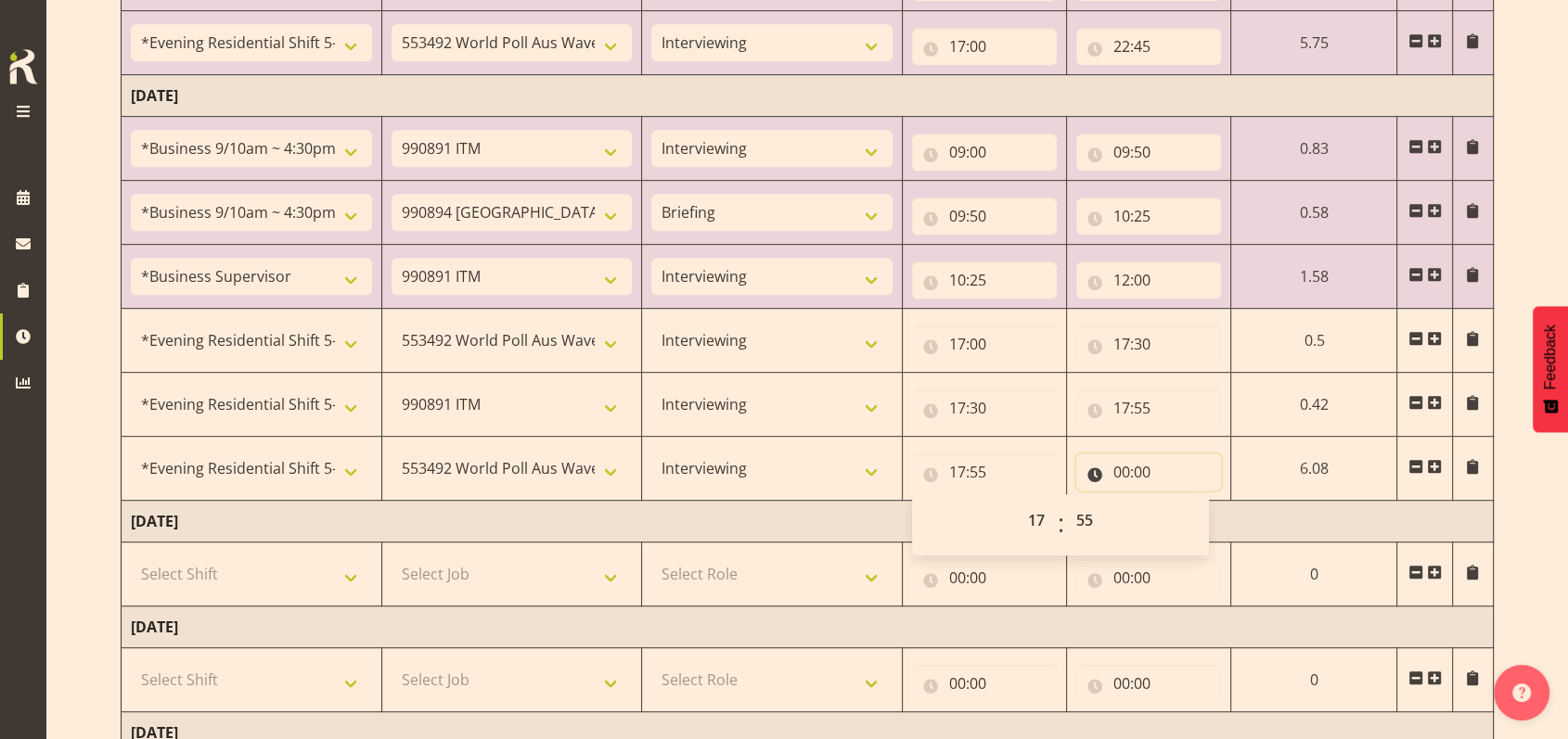
click at [1119, 464] on input "00:00" at bounding box center [1149, 472] width 144 height 37
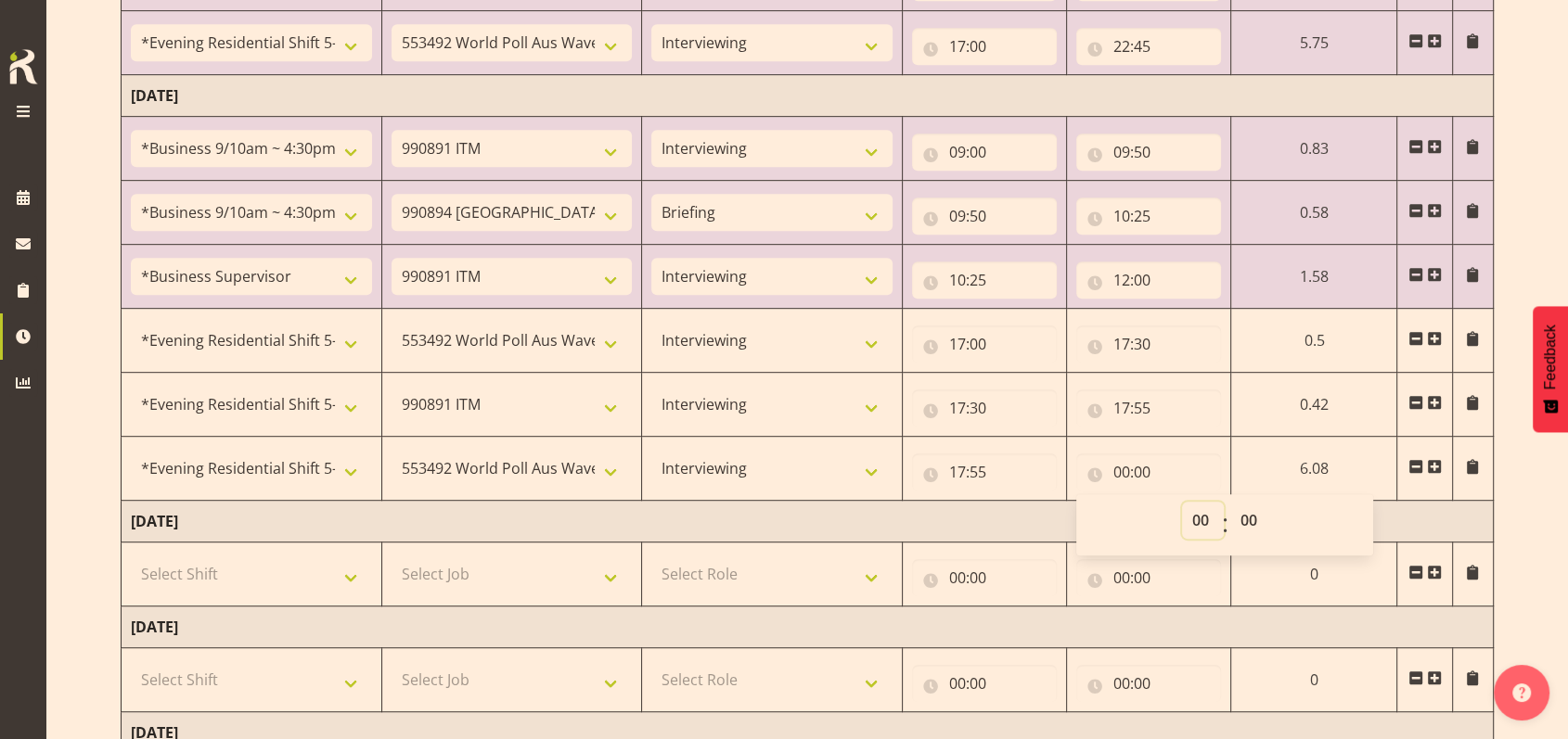
click at [1192, 522] on select "00 01 02 03 04 05 06 07 08 09 10 11 12 13 14 15 16 17 18 19 20 21 22 23" at bounding box center [1203, 520] width 42 height 37
select select "22"
click at [1182, 502] on select "00 01 02 03 04 05 06 07 08 09 10 11 12 13 14 15 16 17 18 19 20 21 22 23" at bounding box center [1203, 520] width 42 height 37
type input "22:00"
click at [1245, 516] on select "00 01 02 03 04 05 06 07 08 09 10 11 12 13 14 15 16 17 18 19 20 21 22 23 24 25 2…" at bounding box center [1252, 520] width 42 height 37
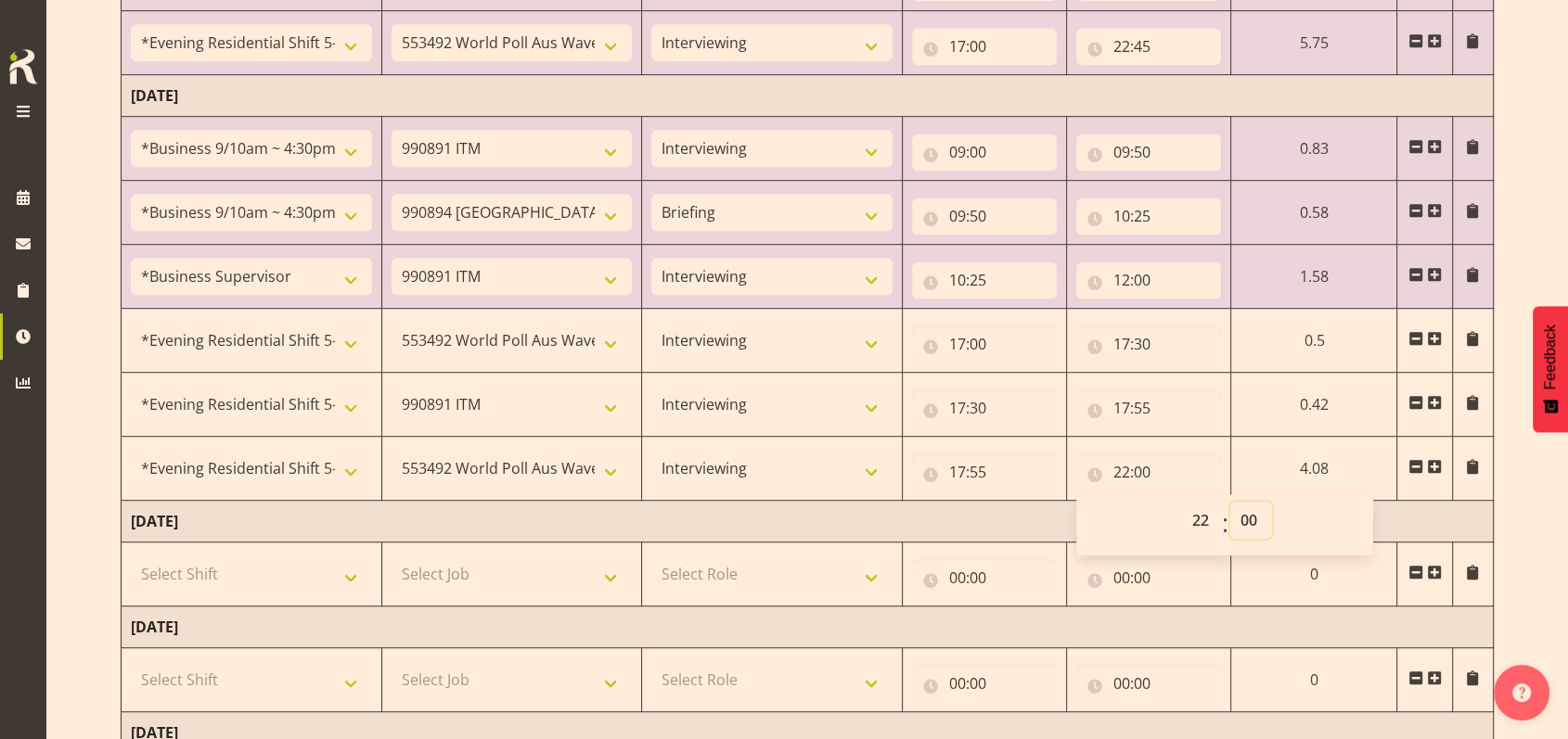
select select "30"
click at [1231, 502] on select "00 01 02 03 04 05 06 07 08 09 10 11 12 13 14 15 16 17 18 19 20 21 22 23 24 25 2…" at bounding box center [1252, 520] width 42 height 37
type input "22:30"
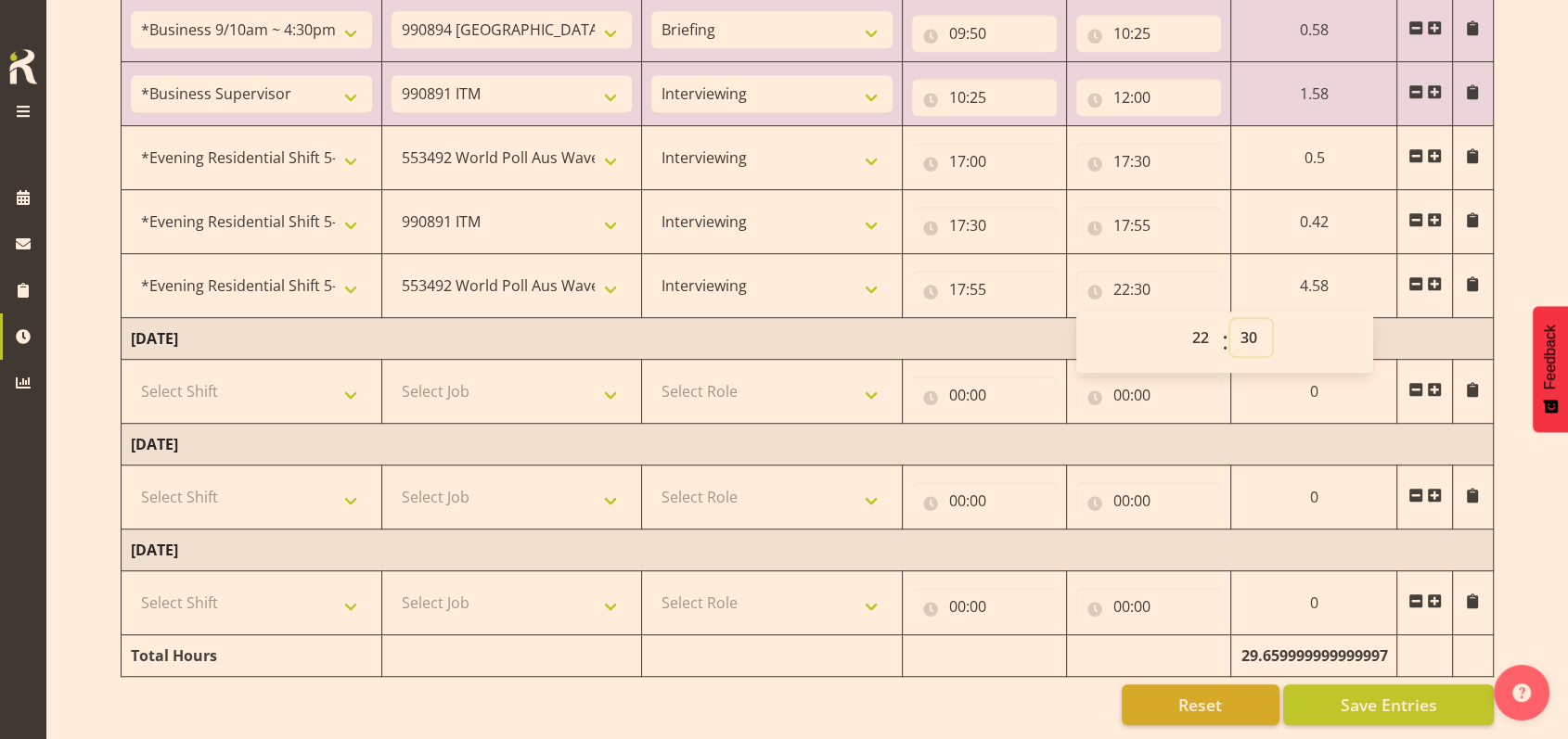
scroll to position [1187, 0]
click at [997, 330] on td "[DATE]" at bounding box center [808, 339] width 1372 height 42
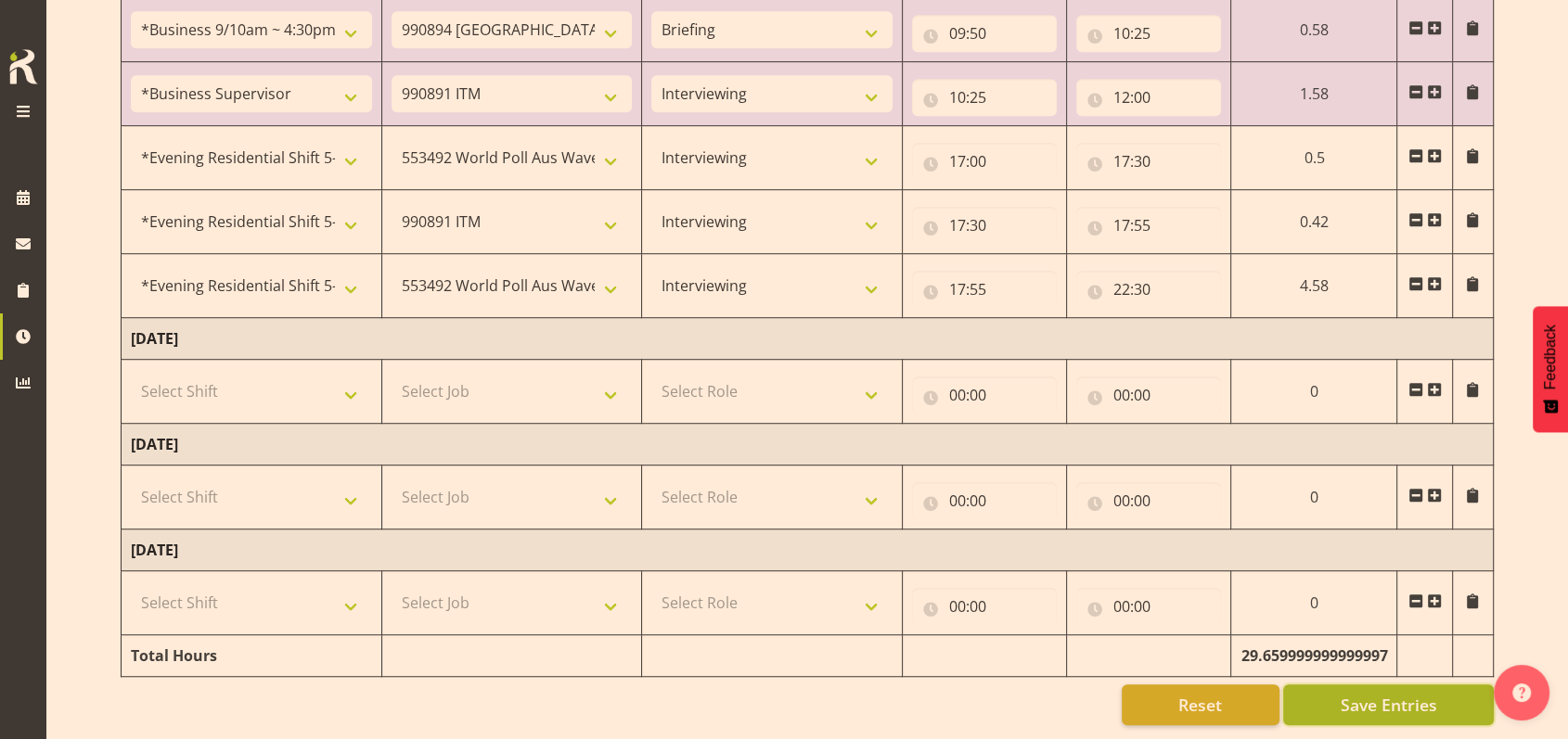
click at [1379, 685] on button "Save Entries" at bounding box center [1389, 705] width 211 height 41
